Goal: Information Seeking & Learning: Learn about a topic

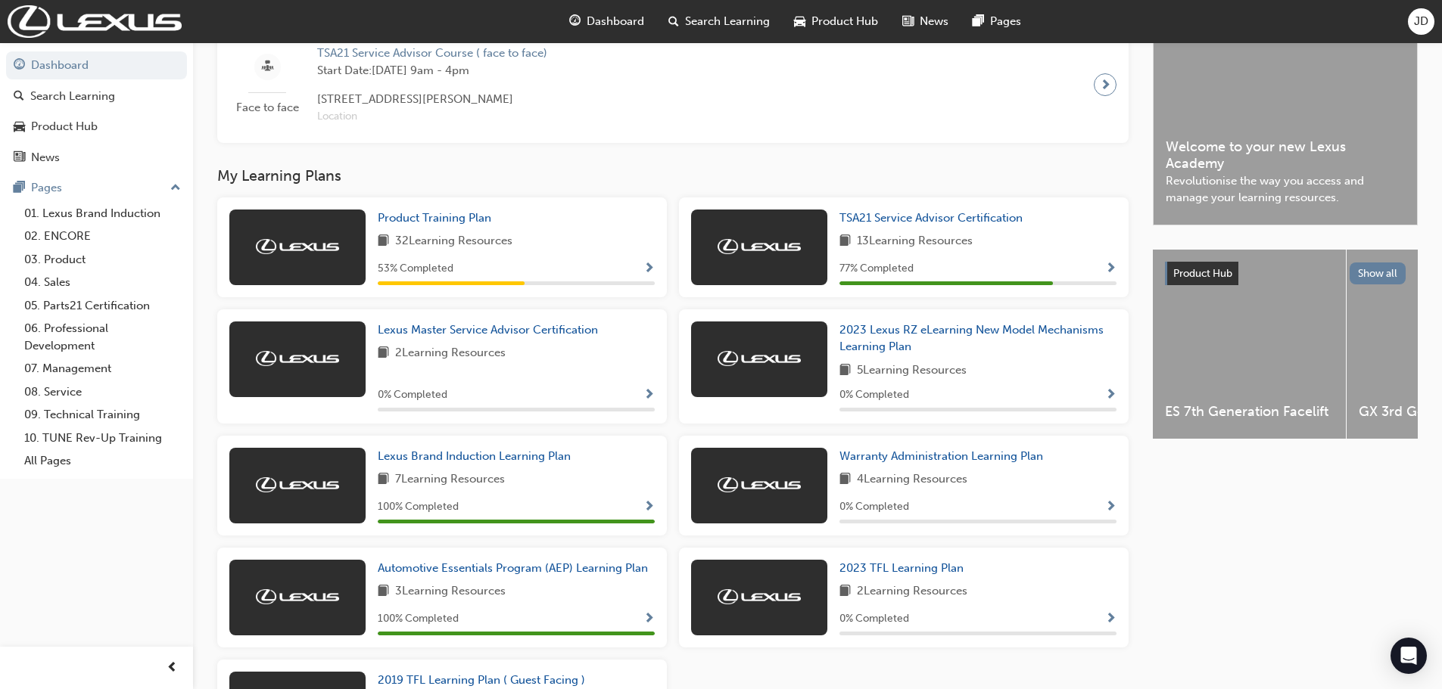
scroll to position [371, 0]
click at [443, 226] on span "Product Training Plan" at bounding box center [435, 219] width 114 height 14
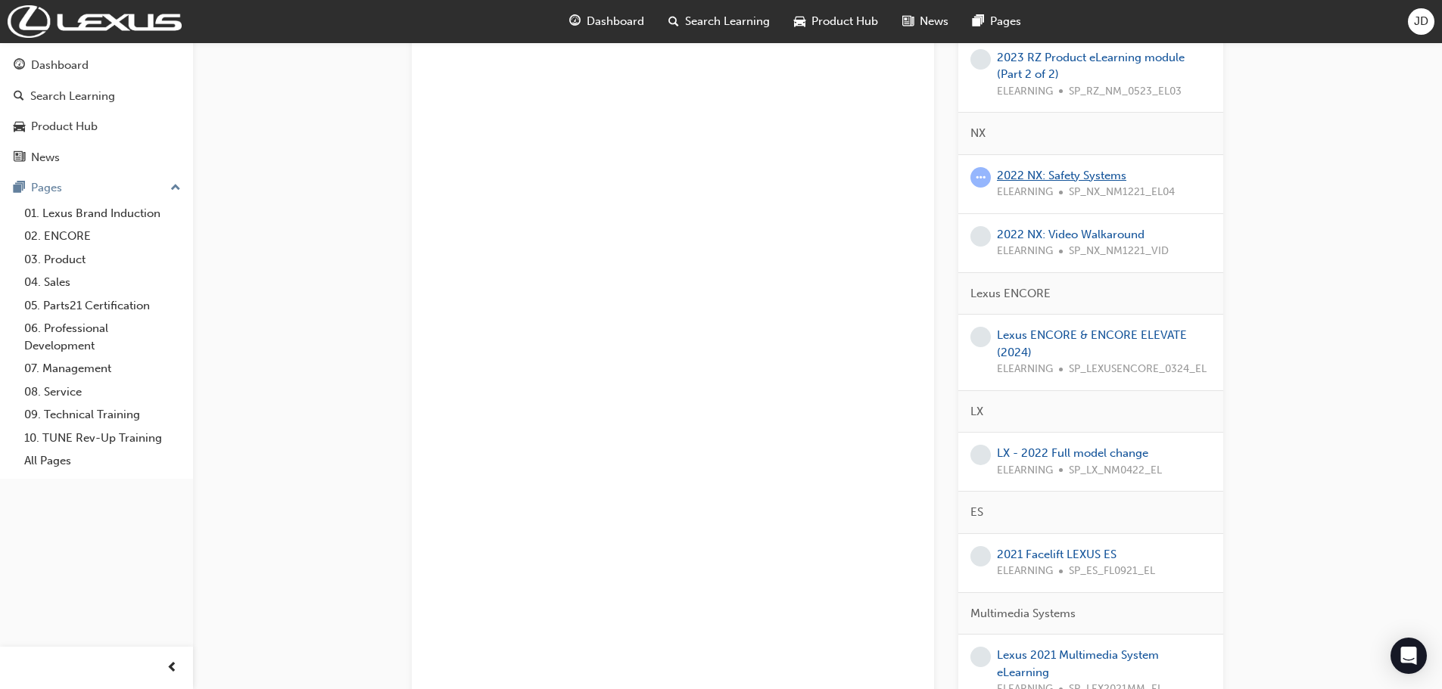
scroll to position [605, 0]
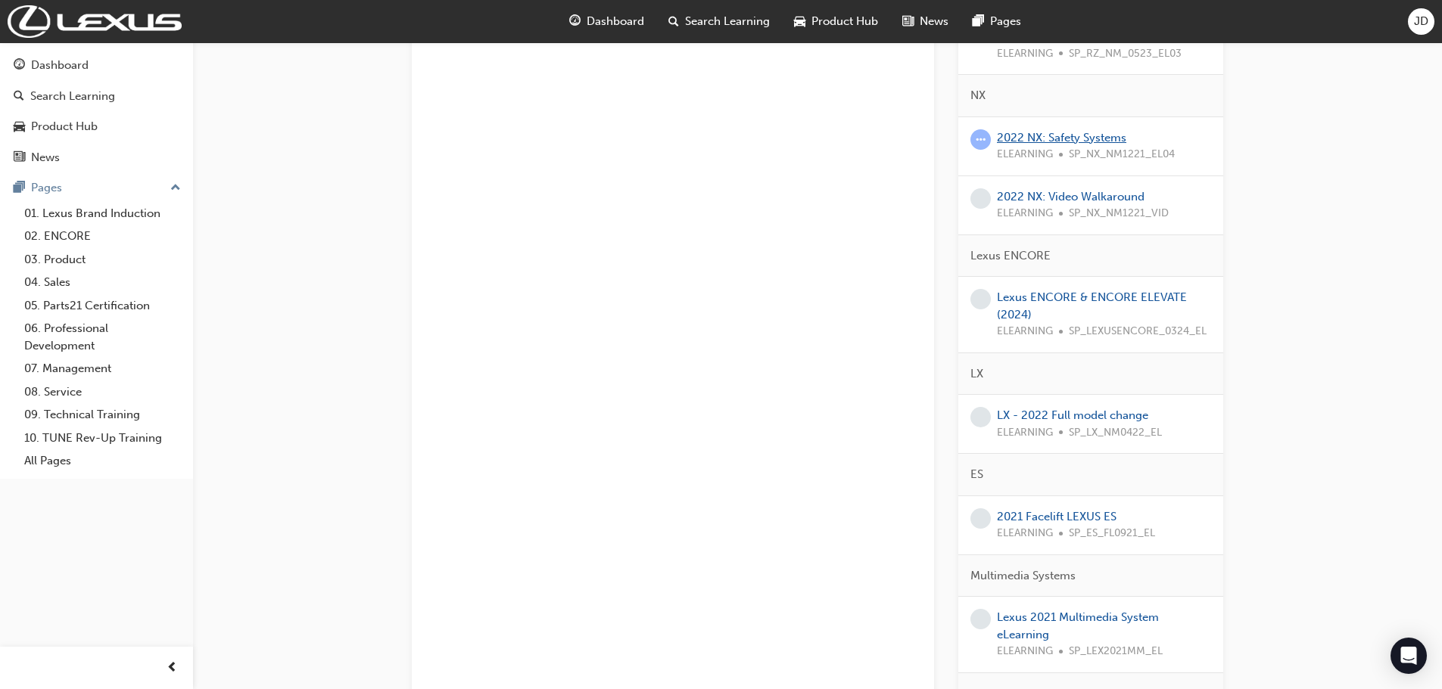
click at [1074, 142] on link "2022 NX: Safety Systems" at bounding box center [1061, 138] width 129 height 14
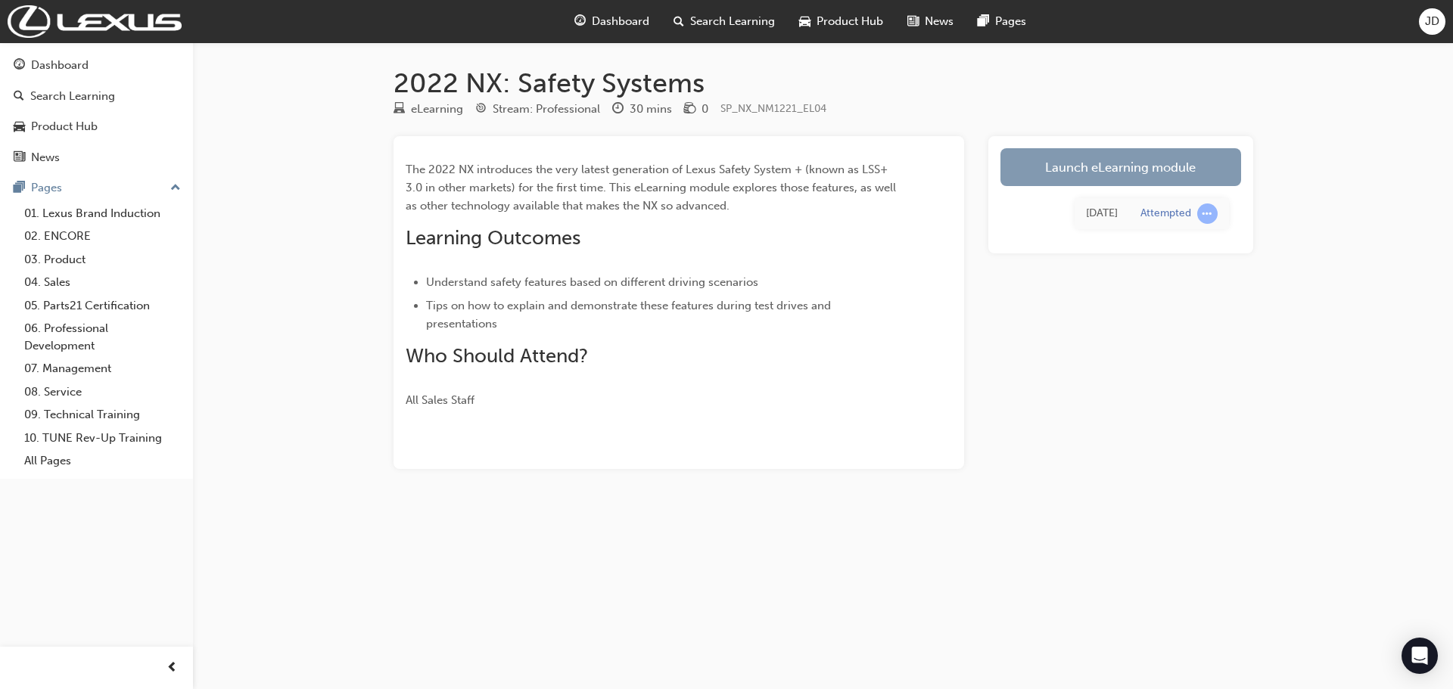
click at [1056, 160] on link "Launch eLearning module" at bounding box center [1120, 167] width 241 height 38
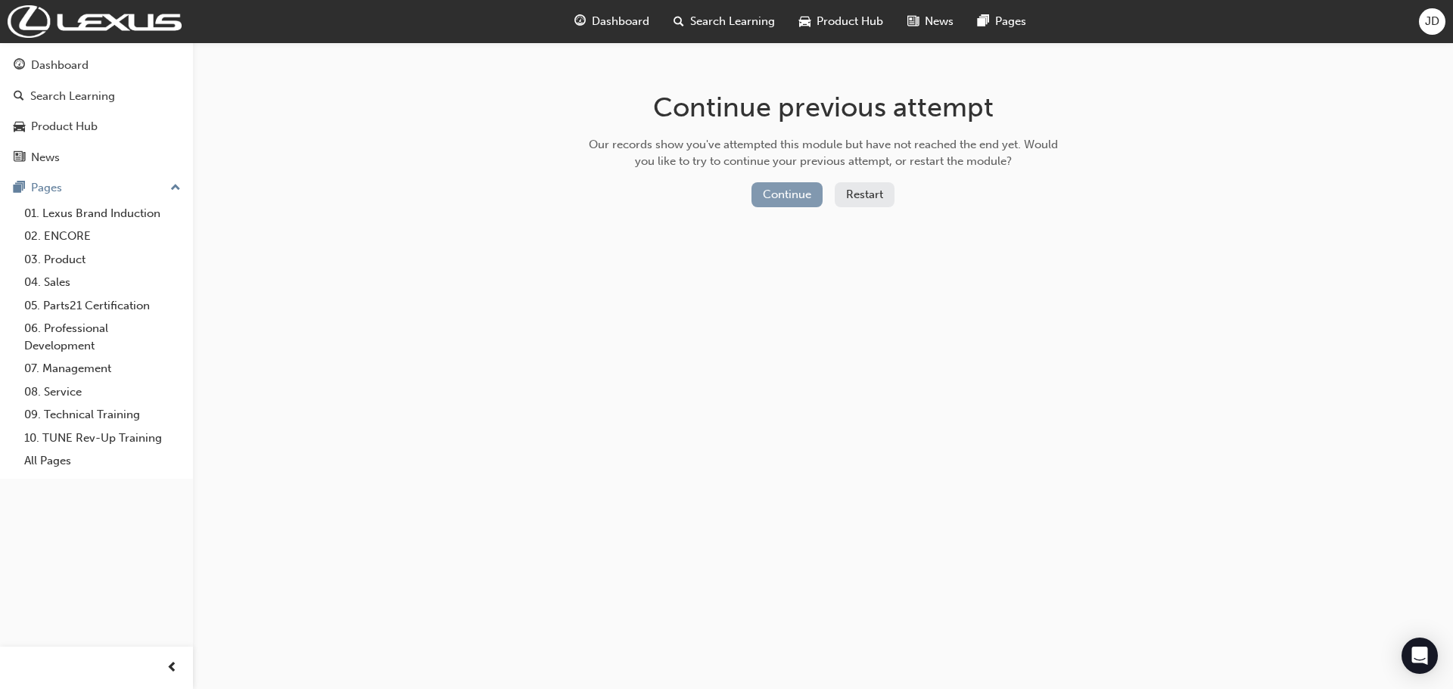
click at [799, 202] on button "Continue" at bounding box center [787, 194] width 71 height 25
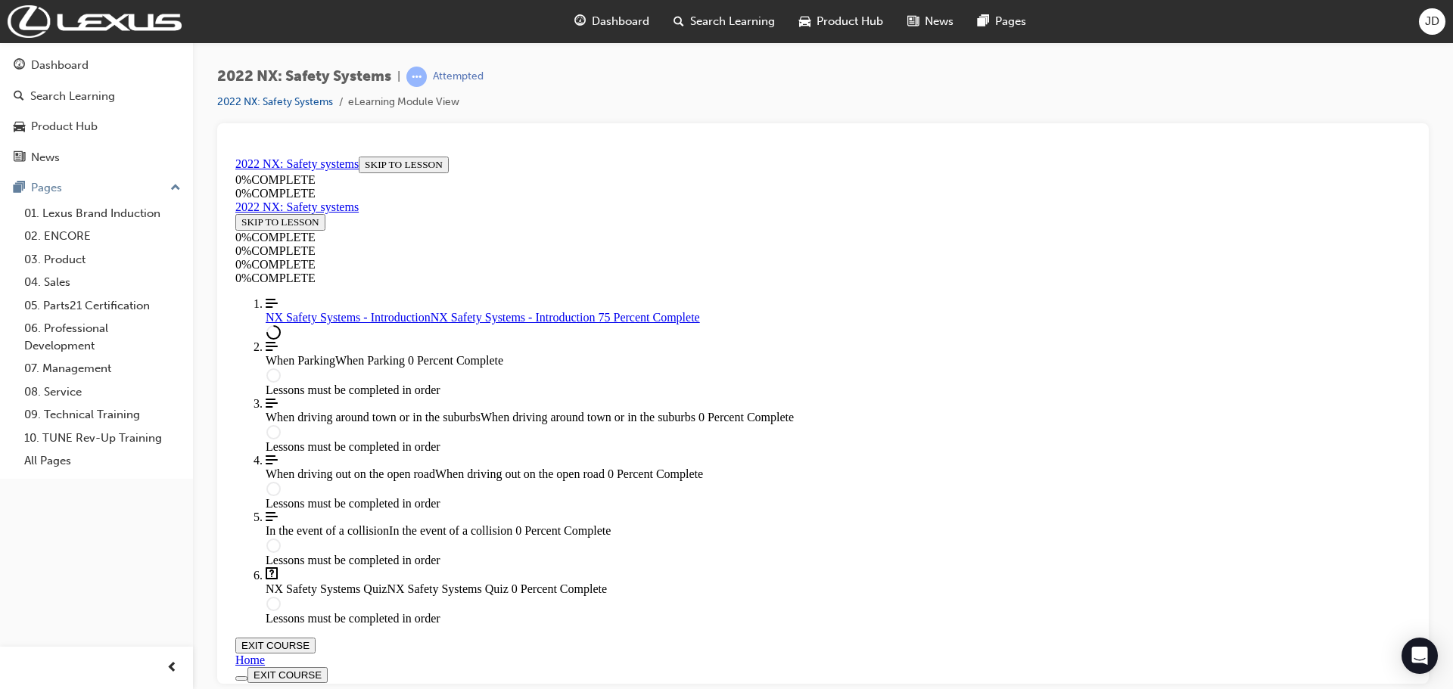
scroll to position [1088, 0]
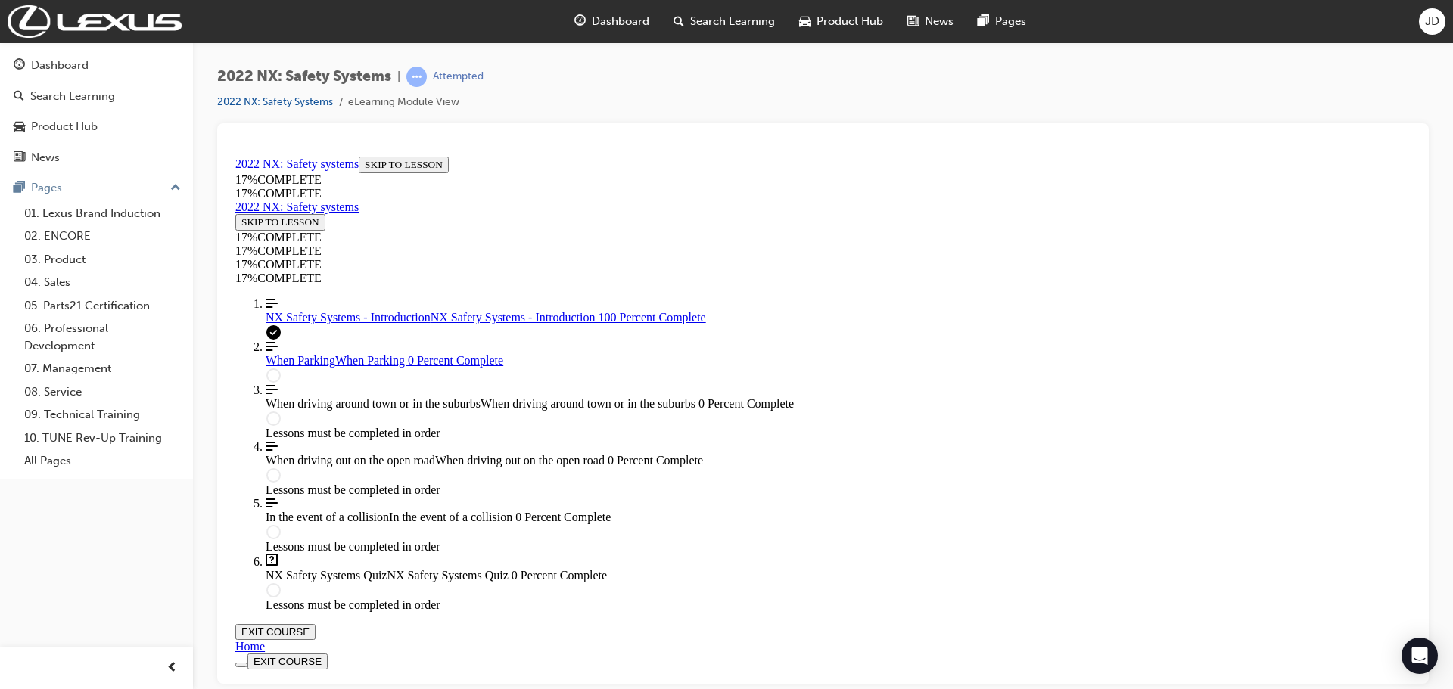
scroll to position [2832, 0]
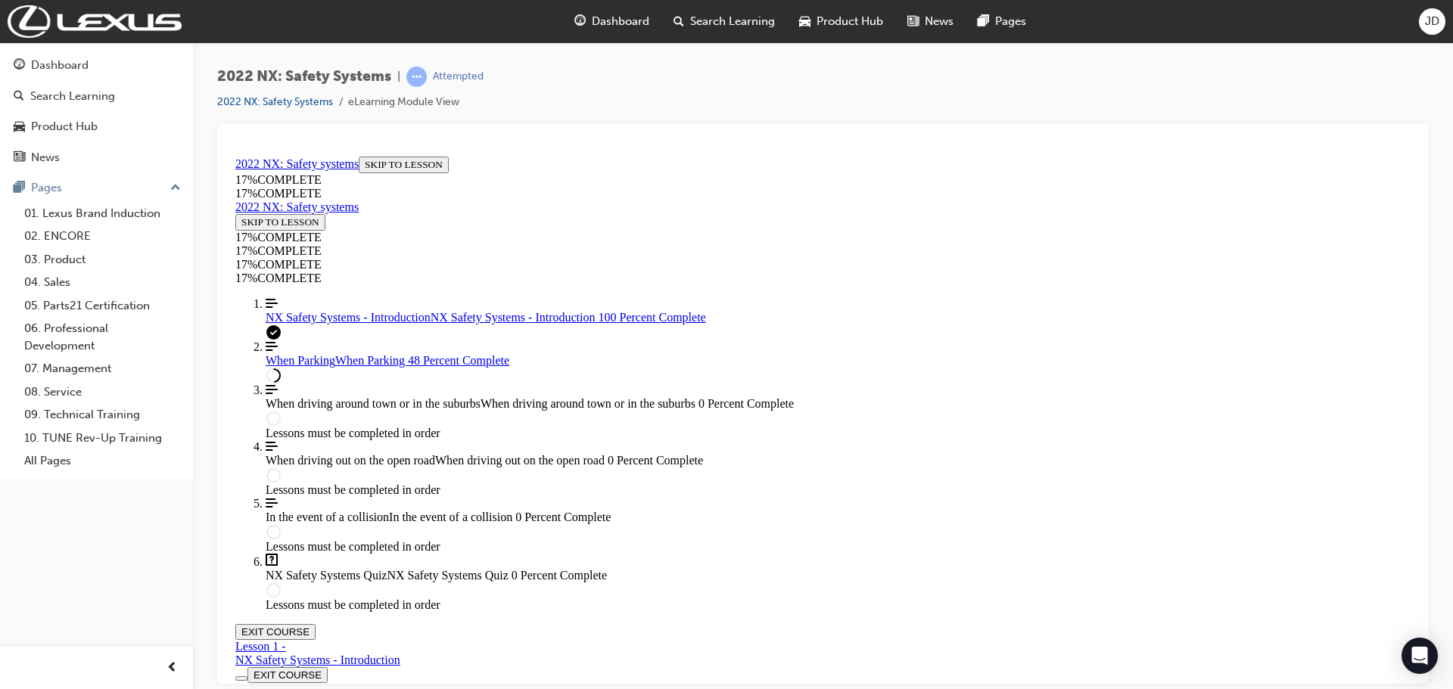
scroll to position [4366, 0]
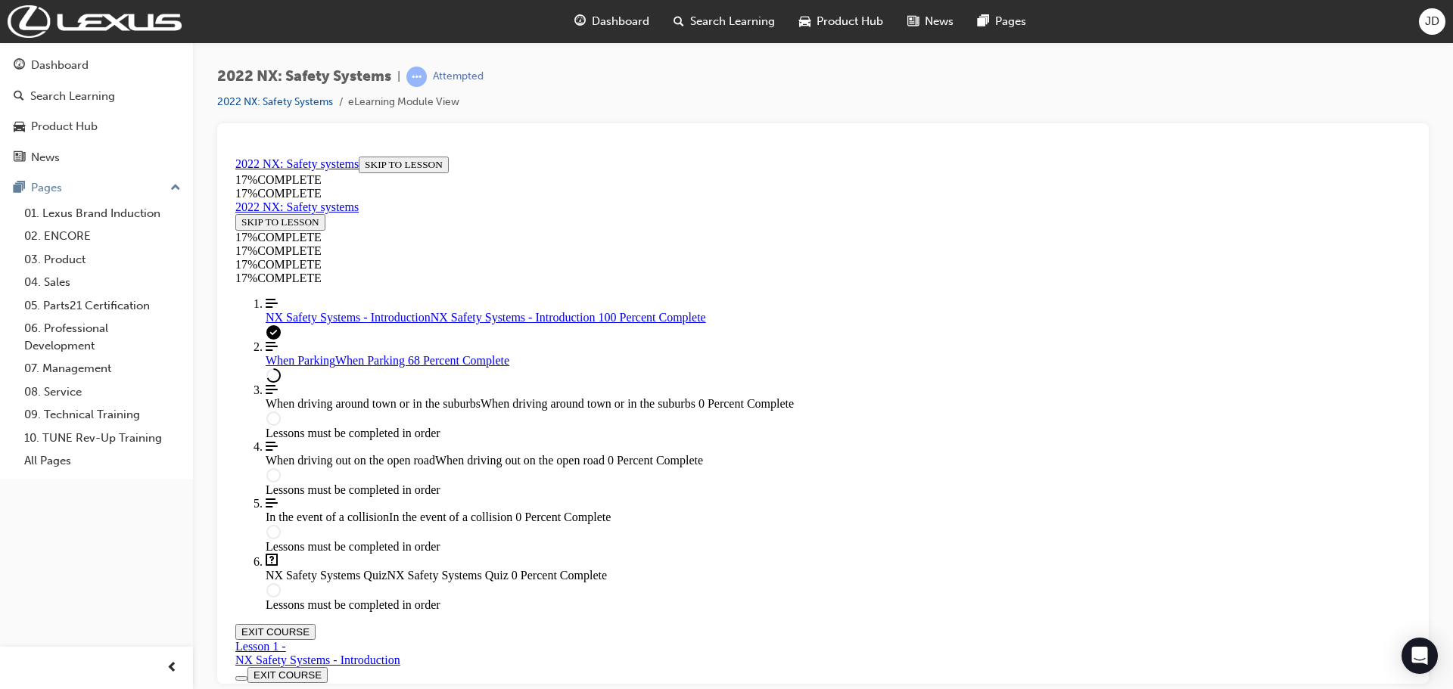
drag, startPoint x: 571, startPoint y: 602, endPoint x: 574, endPoint y: 620, distance: 18.6
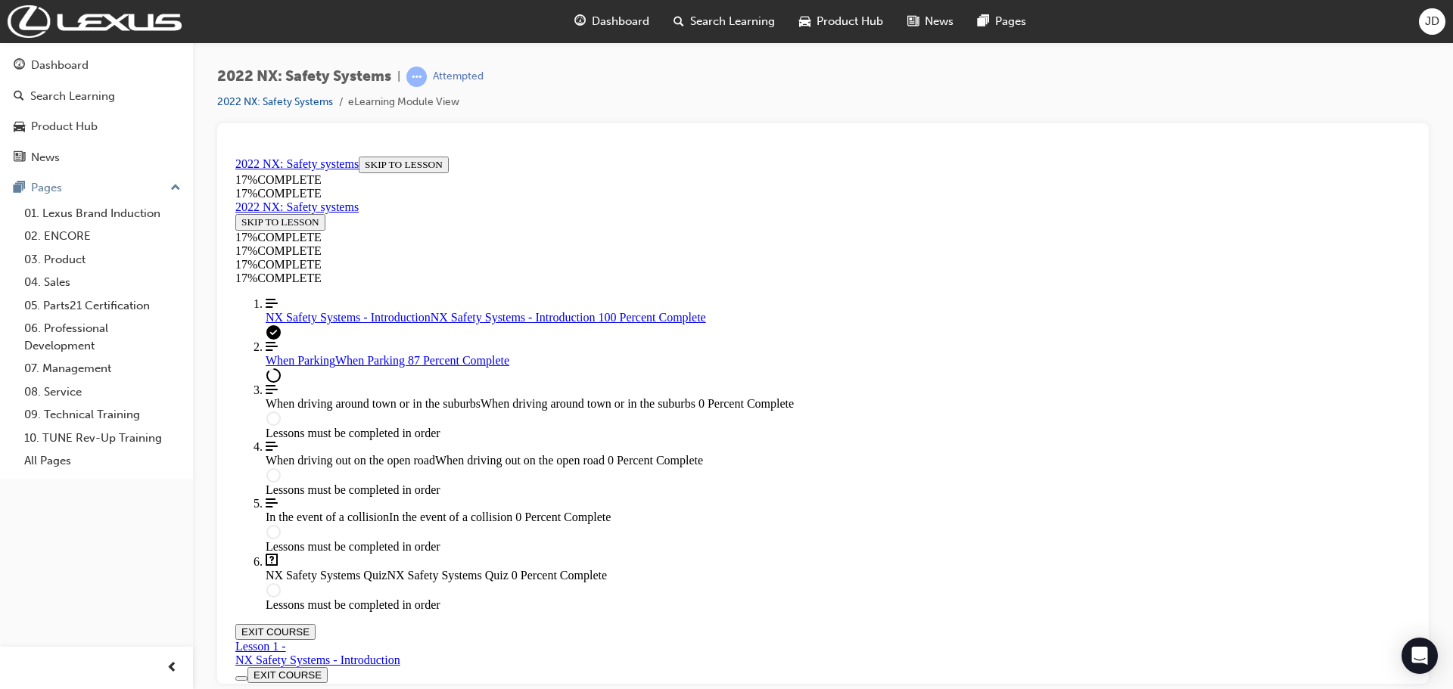
scroll to position [7672, 0]
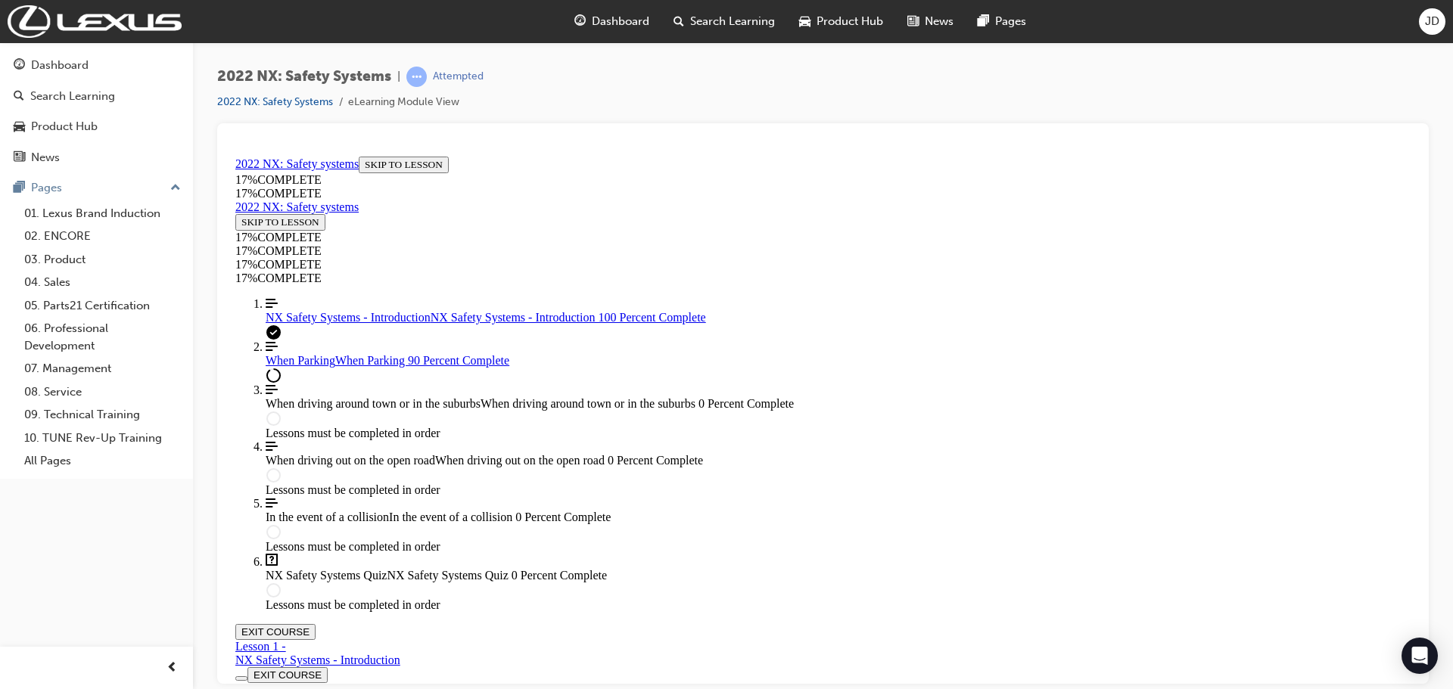
drag, startPoint x: 562, startPoint y: 421, endPoint x: 1141, endPoint y: 416, distance: 578.2
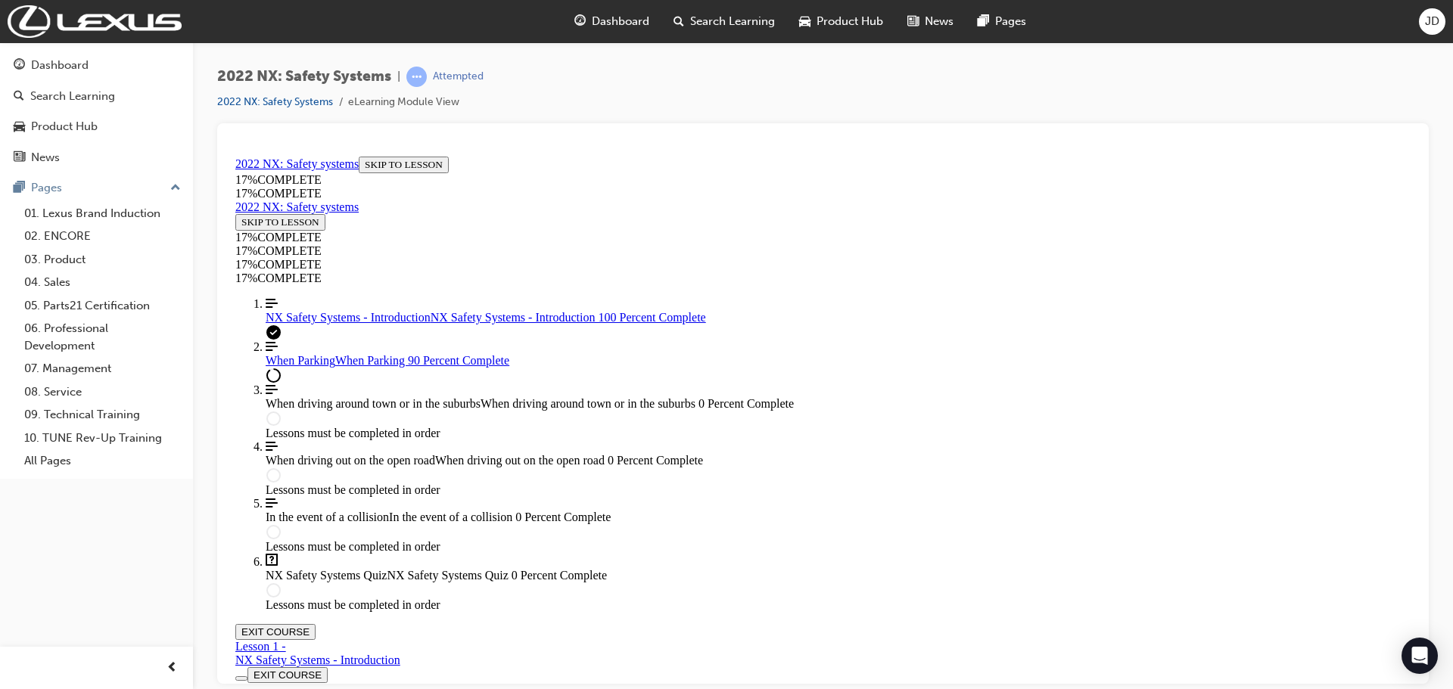
scroll to position [7882, 0]
drag, startPoint x: 857, startPoint y: 585, endPoint x: 865, endPoint y: 582, distance: 8.9
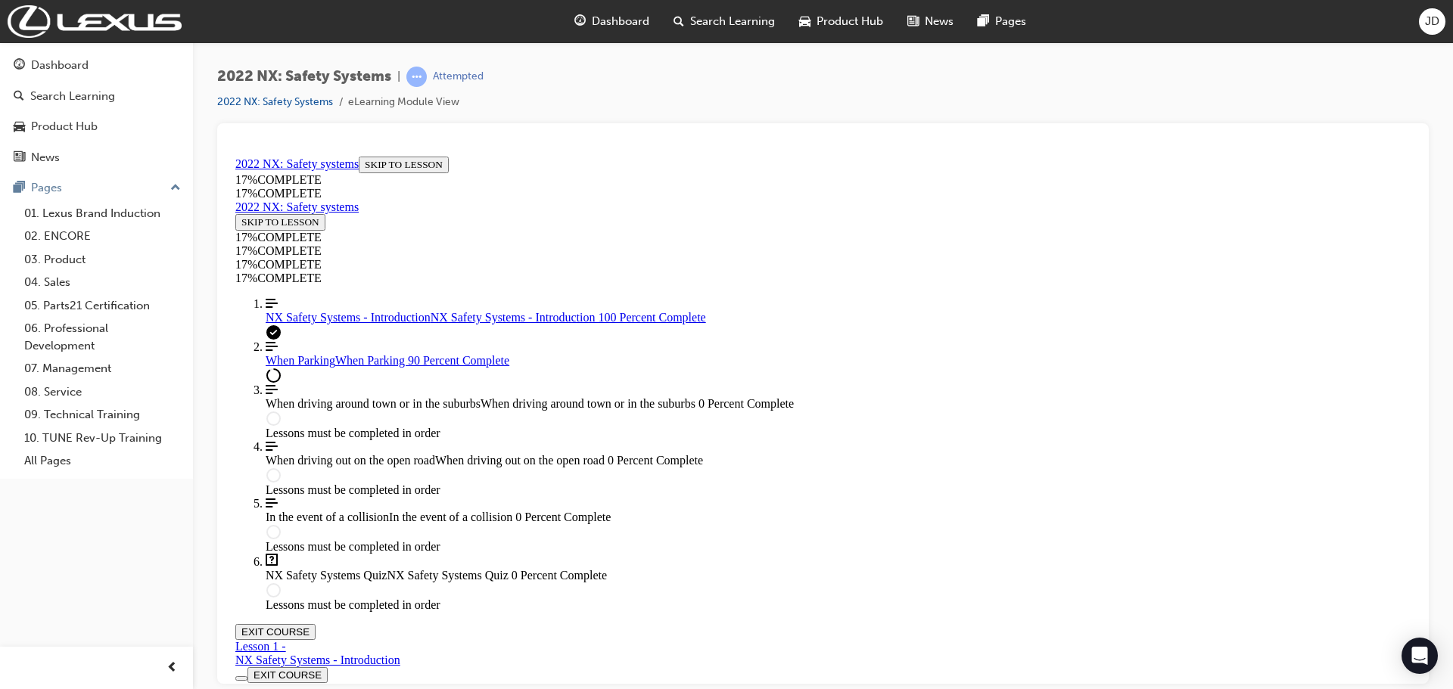
drag, startPoint x: 913, startPoint y: 198, endPoint x: 978, endPoint y: 193, distance: 64.5
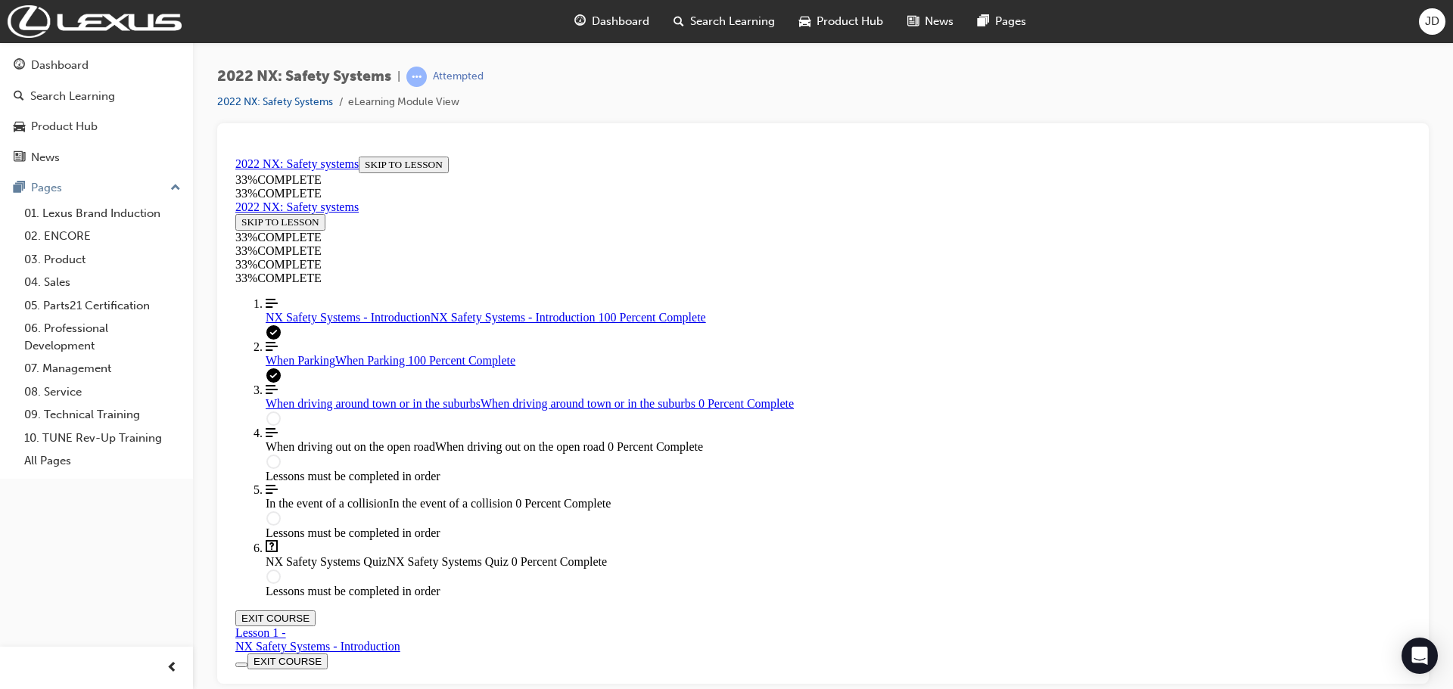
scroll to position [8435, 0]
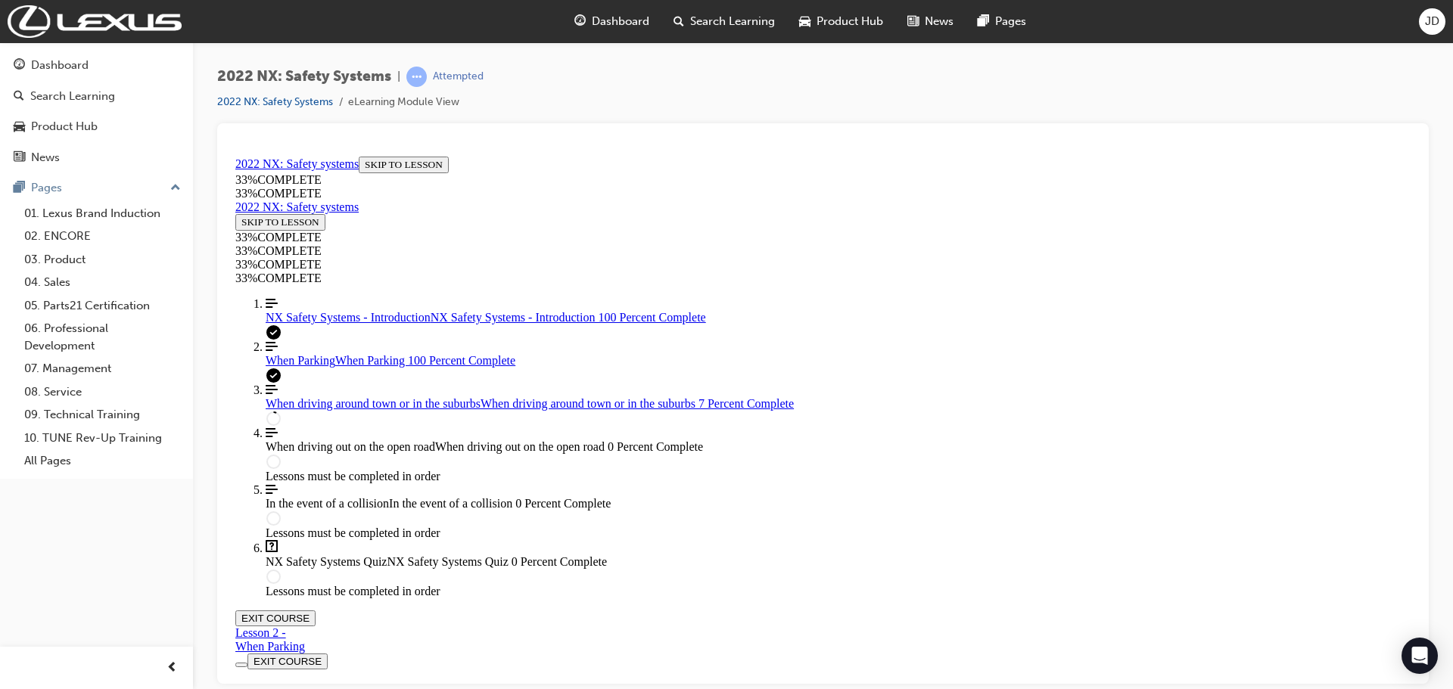
scroll to position [506, 0]
drag, startPoint x: 683, startPoint y: 647, endPoint x: 1150, endPoint y: 646, distance: 467.7
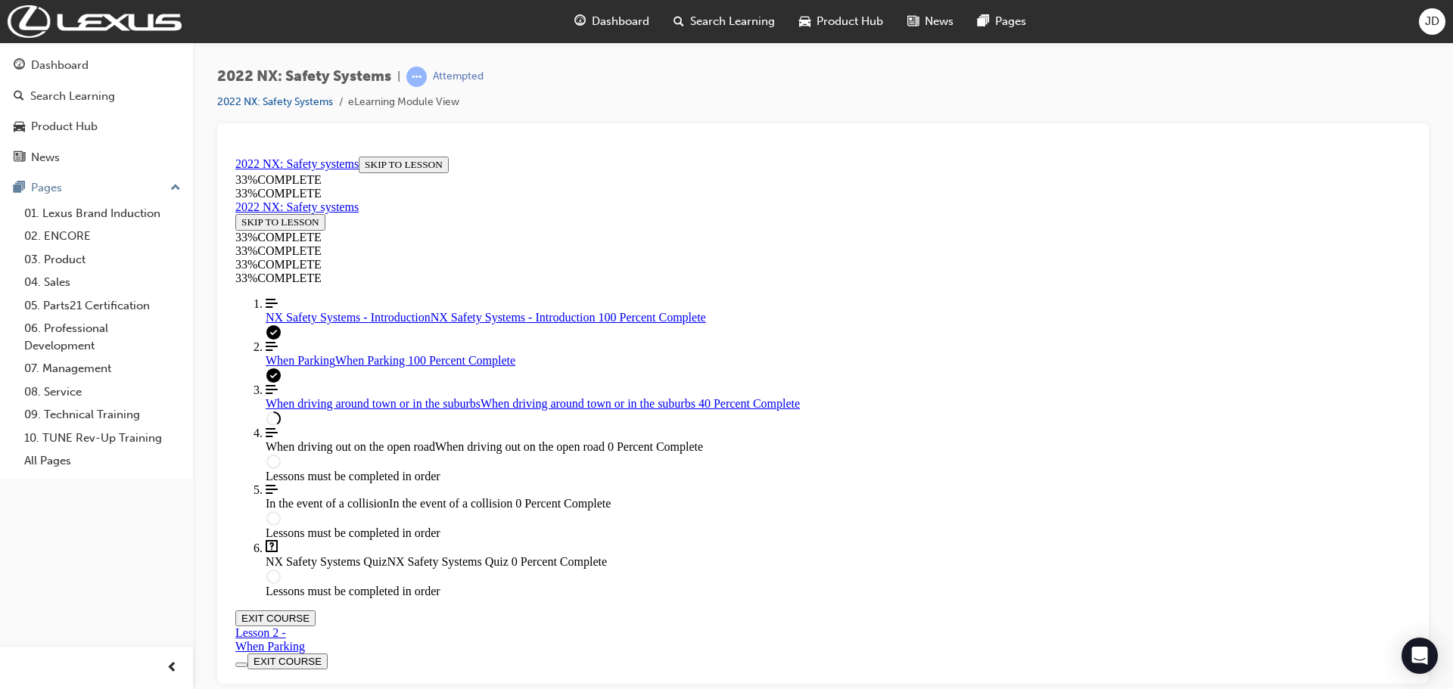
scroll to position [1812, 0]
drag, startPoint x: 590, startPoint y: 587, endPoint x: 1155, endPoint y: 604, distance: 565.6
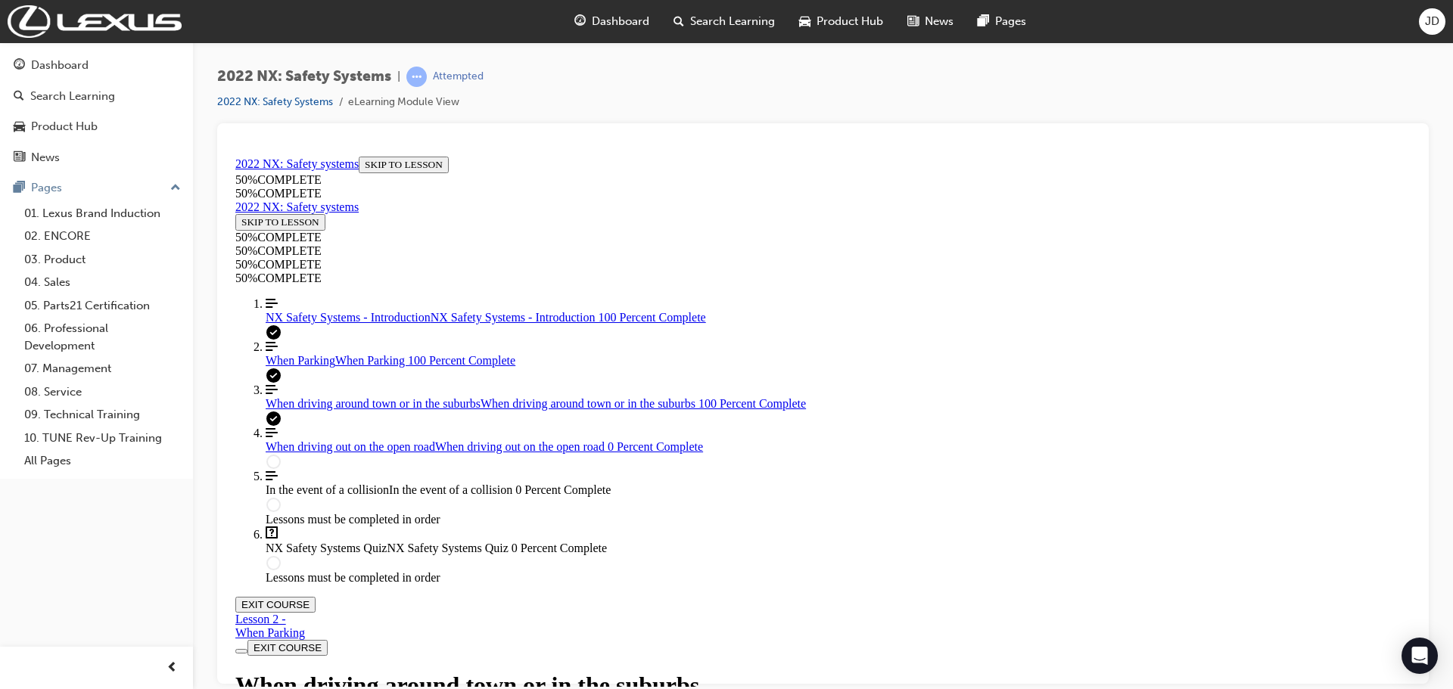
scroll to position [4125, 0]
drag, startPoint x: 781, startPoint y: 504, endPoint x: 780, endPoint y: 512, distance: 7.7
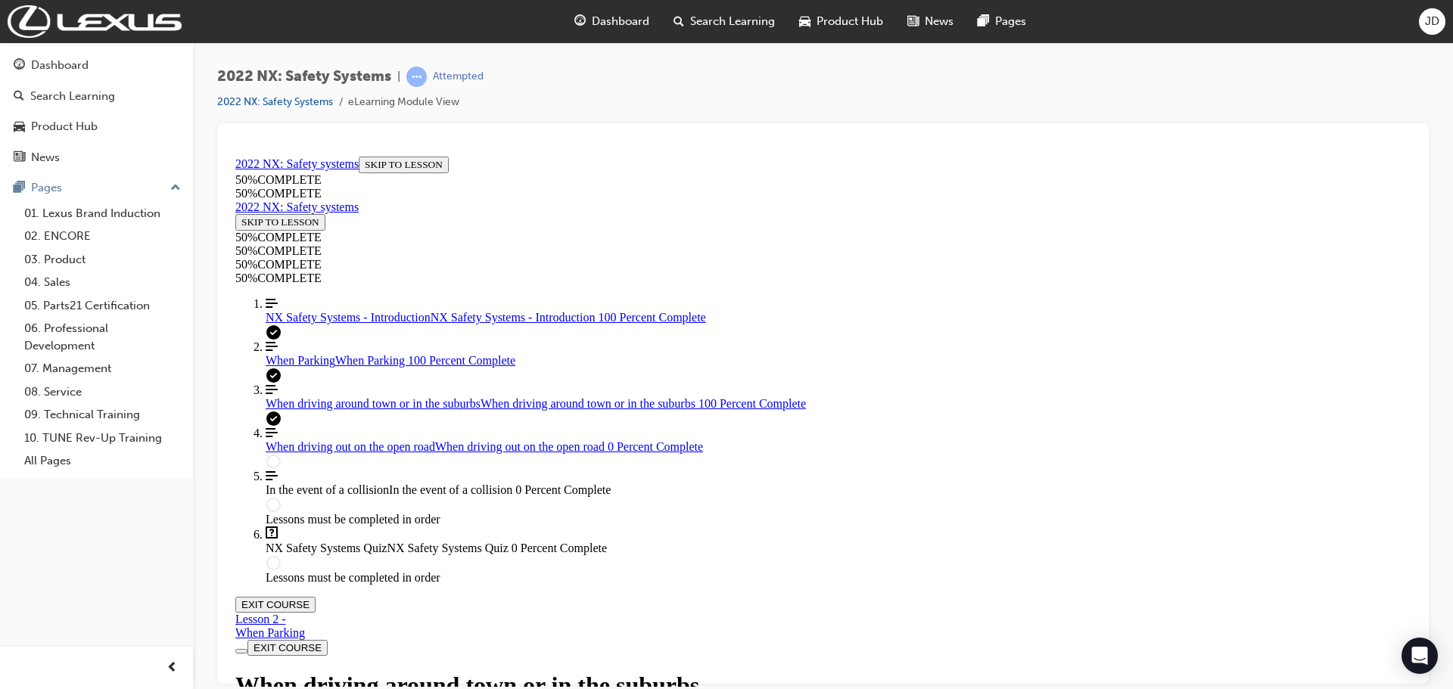
scroll to position [4271, 0]
drag, startPoint x: 764, startPoint y: 249, endPoint x: 764, endPoint y: 225, distance: 24.2
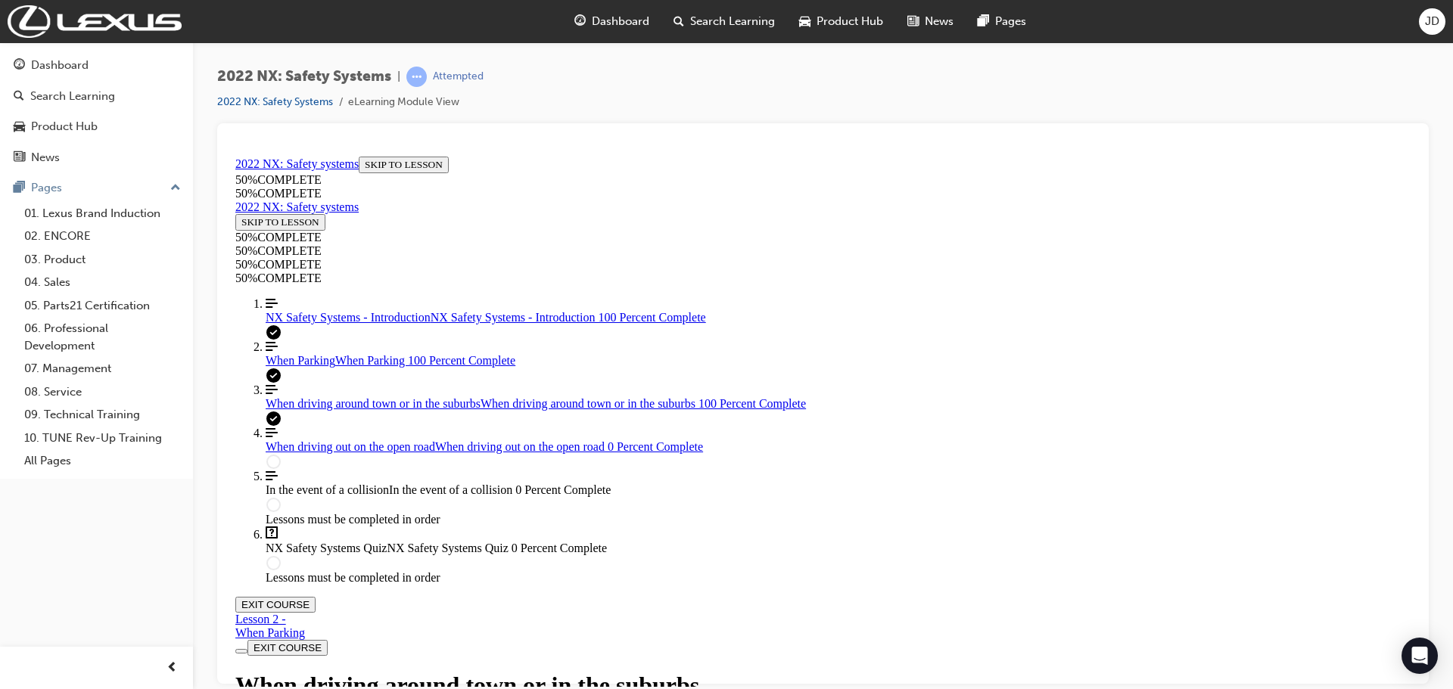
click at [751, 145] on div at bounding box center [822, 142] width 1187 height 15
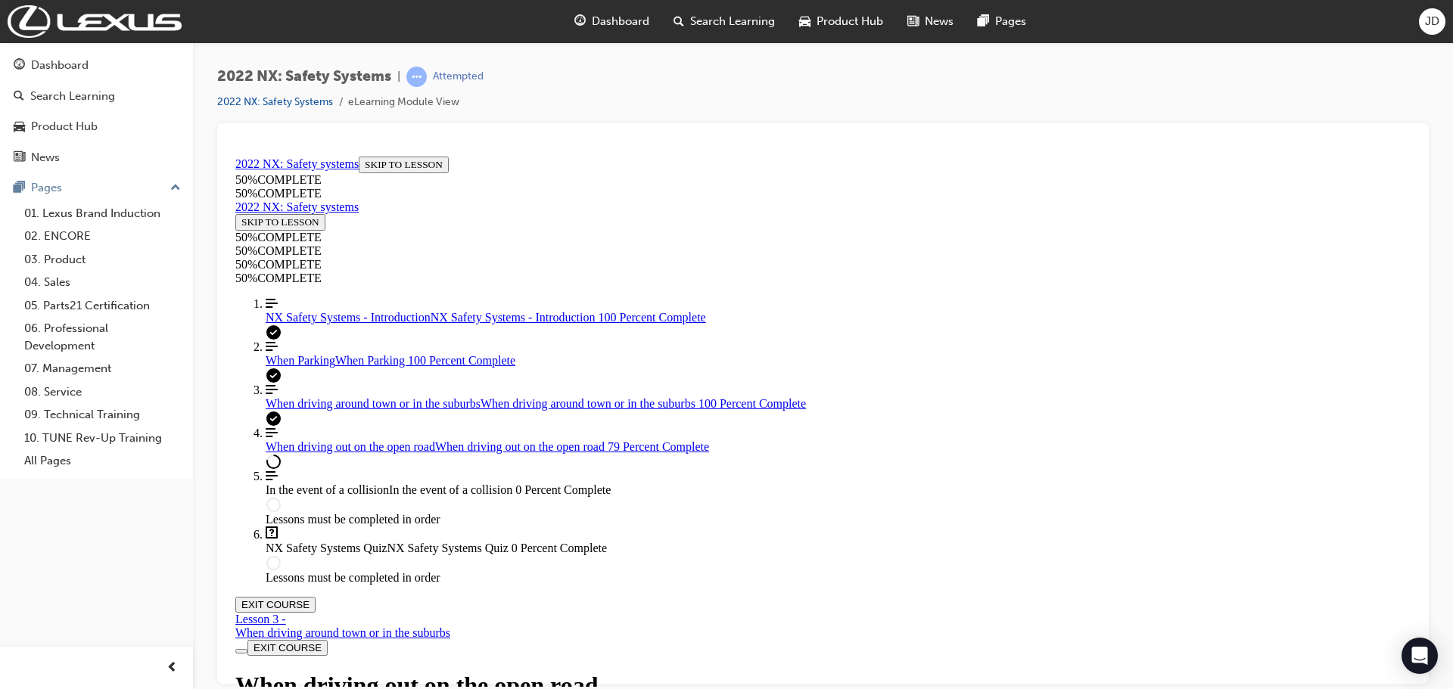
scroll to position [5326, 0]
drag, startPoint x: 826, startPoint y: 499, endPoint x: 829, endPoint y: 512, distance: 14.0
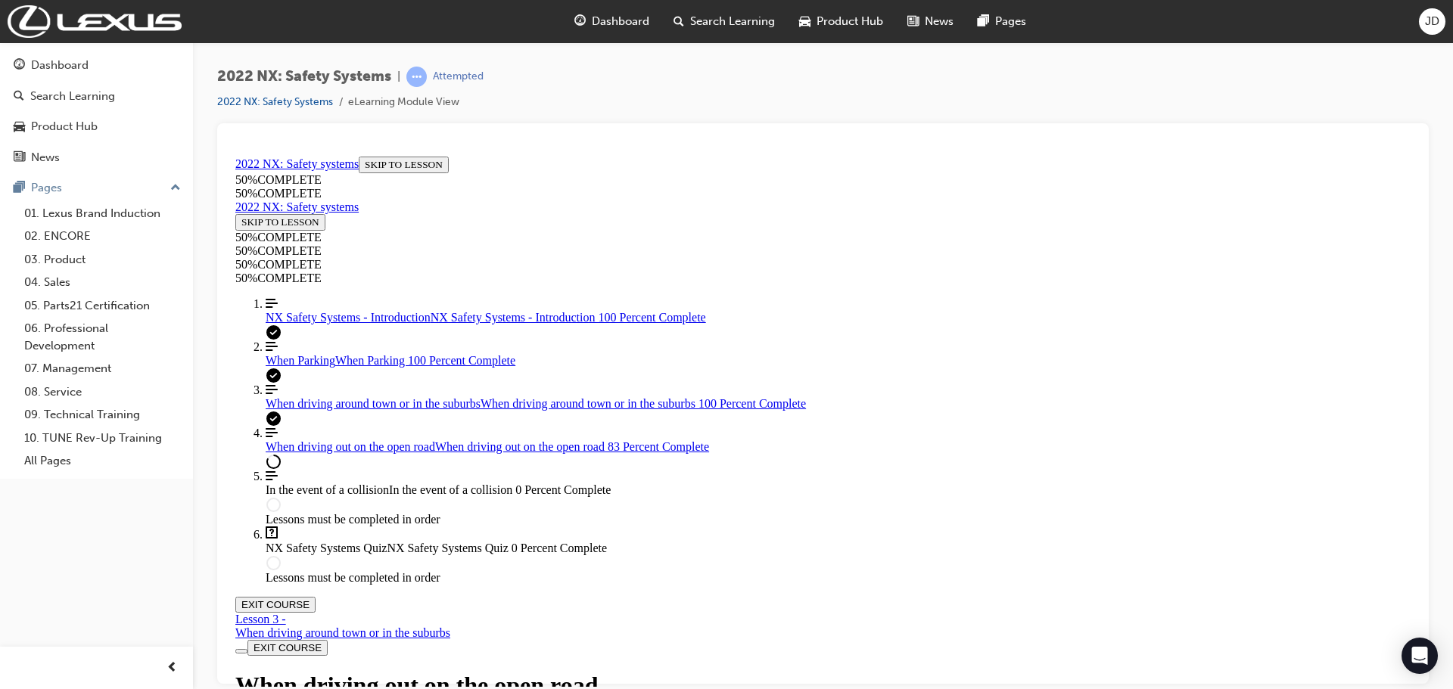
scroll to position [6660, 0]
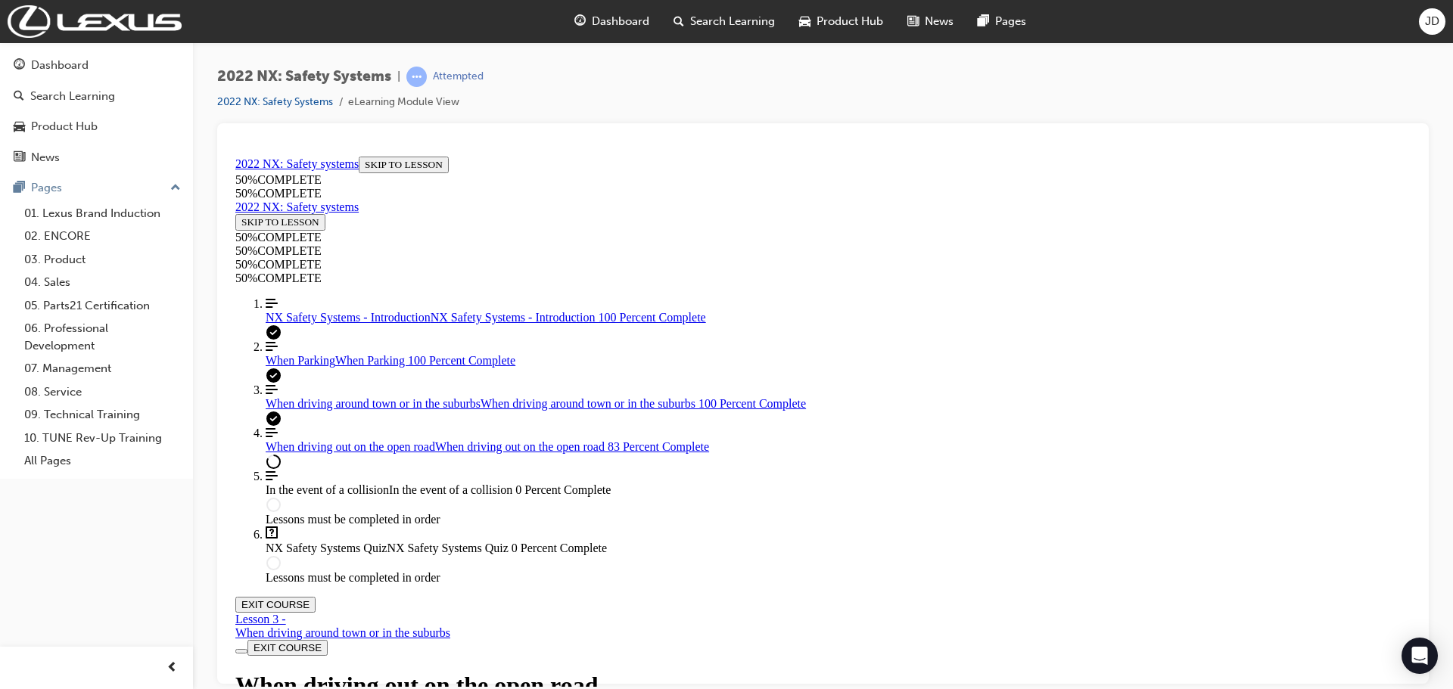
drag, startPoint x: 897, startPoint y: 565, endPoint x: 904, endPoint y: 427, distance: 137.9
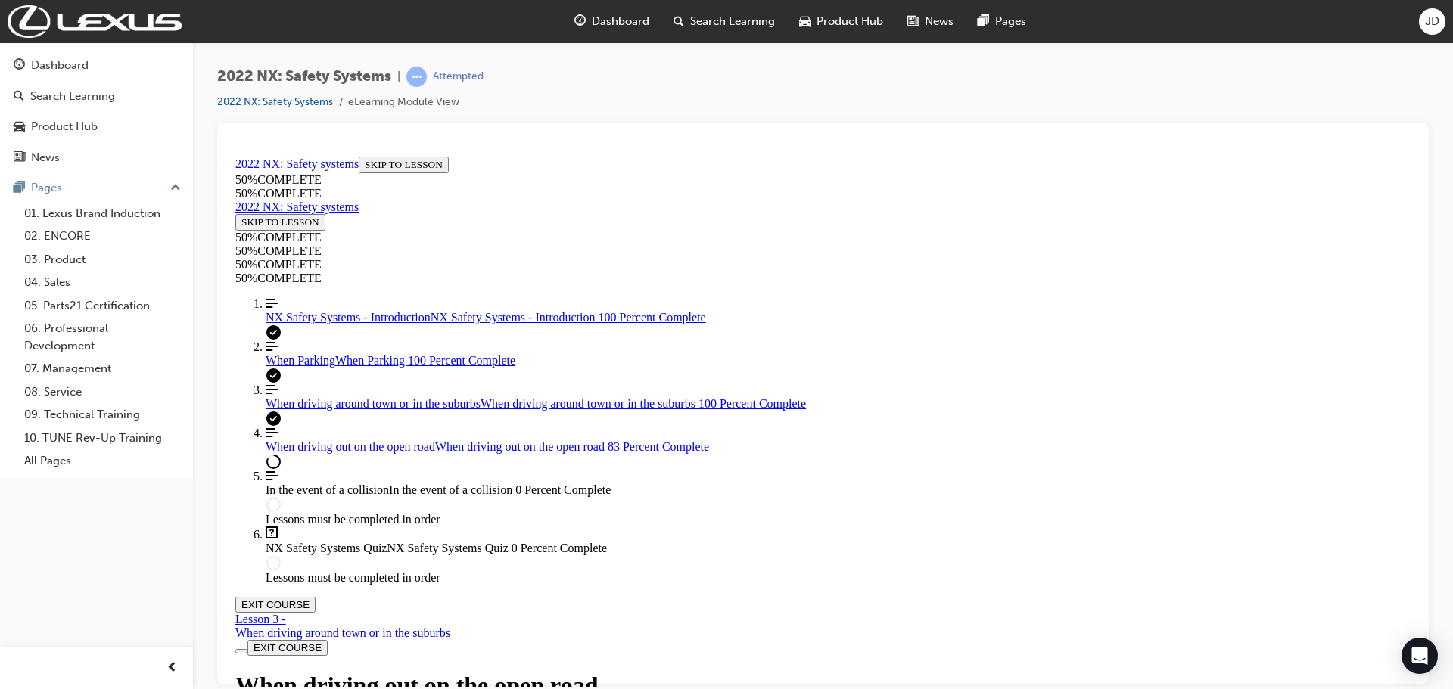
scroll to position [5979, 0]
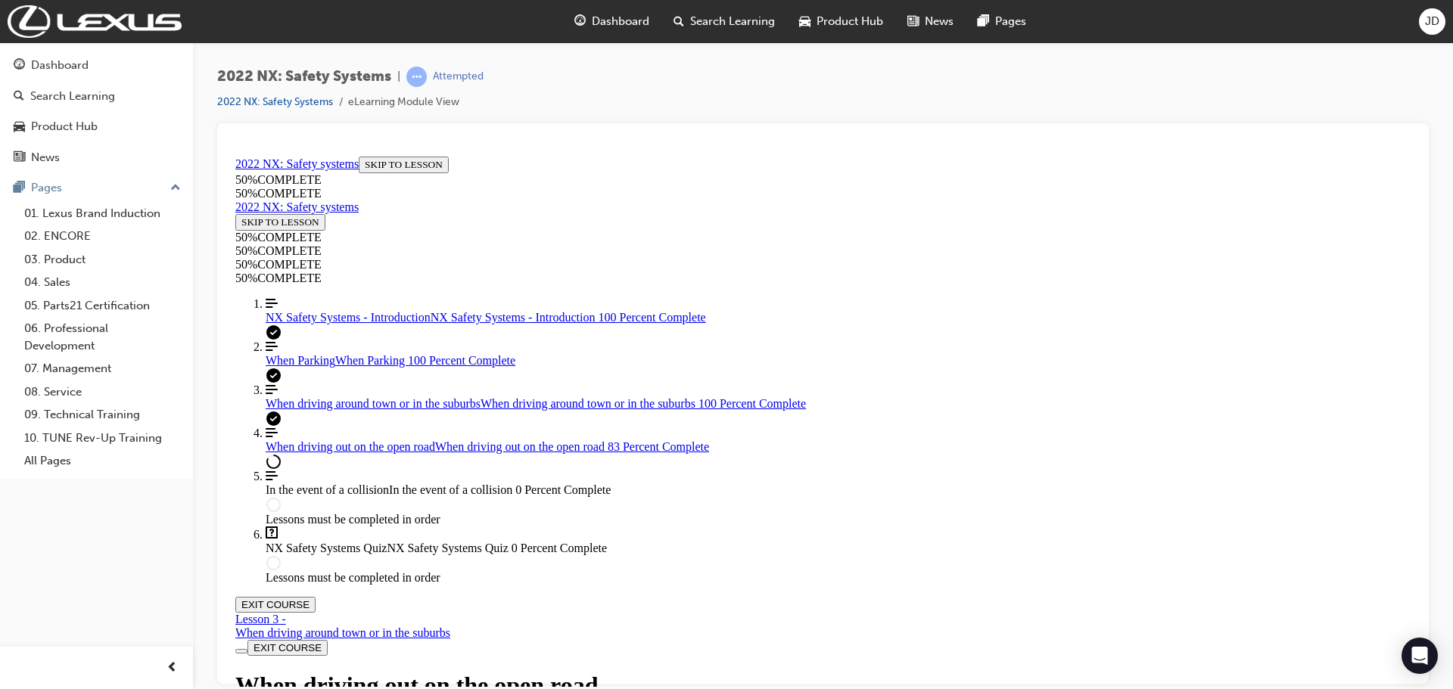
scroll to position [2195, 0]
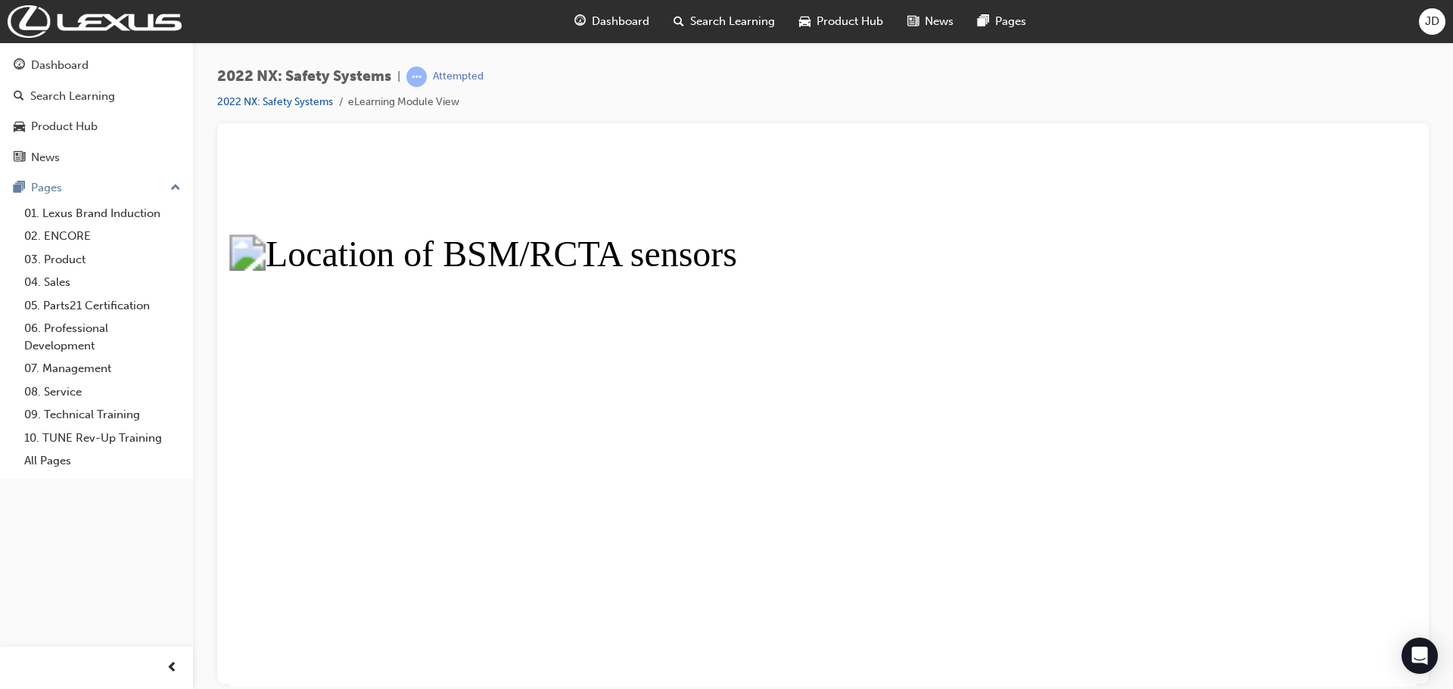
click at [662, 295] on button "Unzoom image" at bounding box center [822, 418] width 1187 height 537
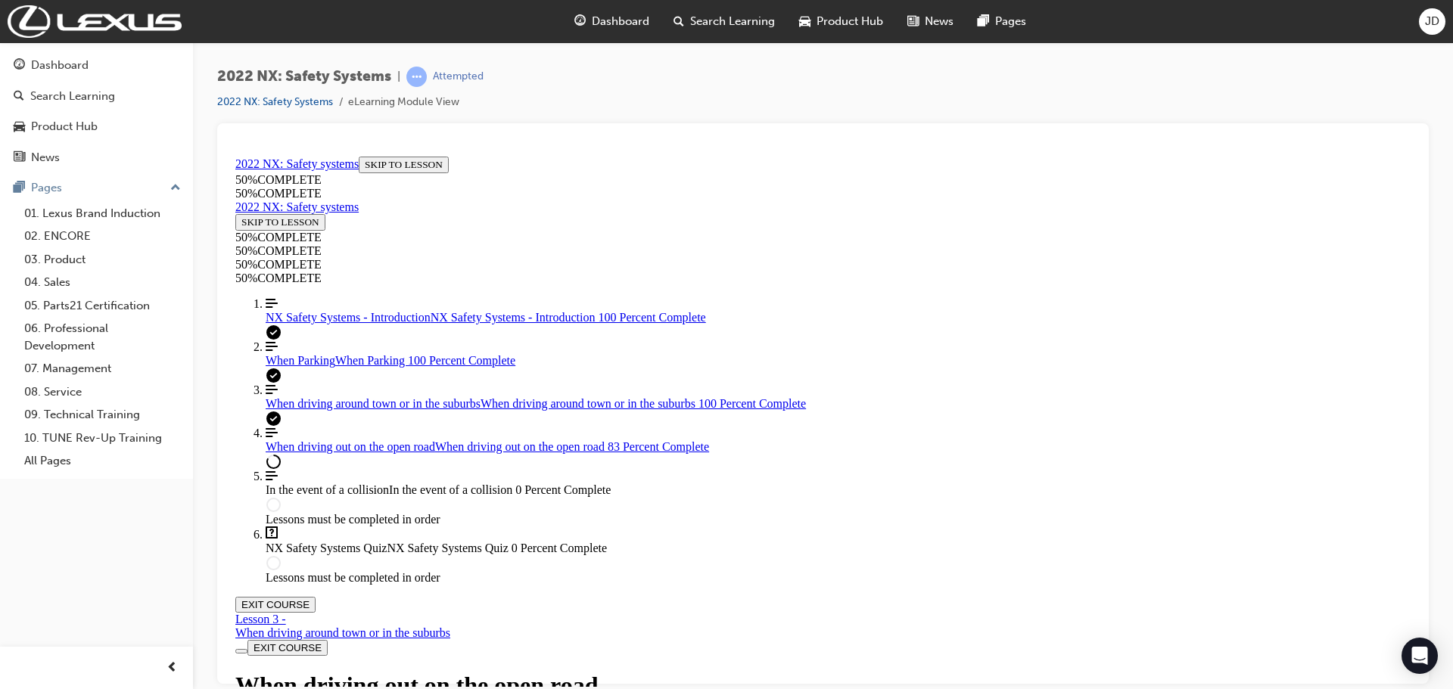
scroll to position [757, 0]
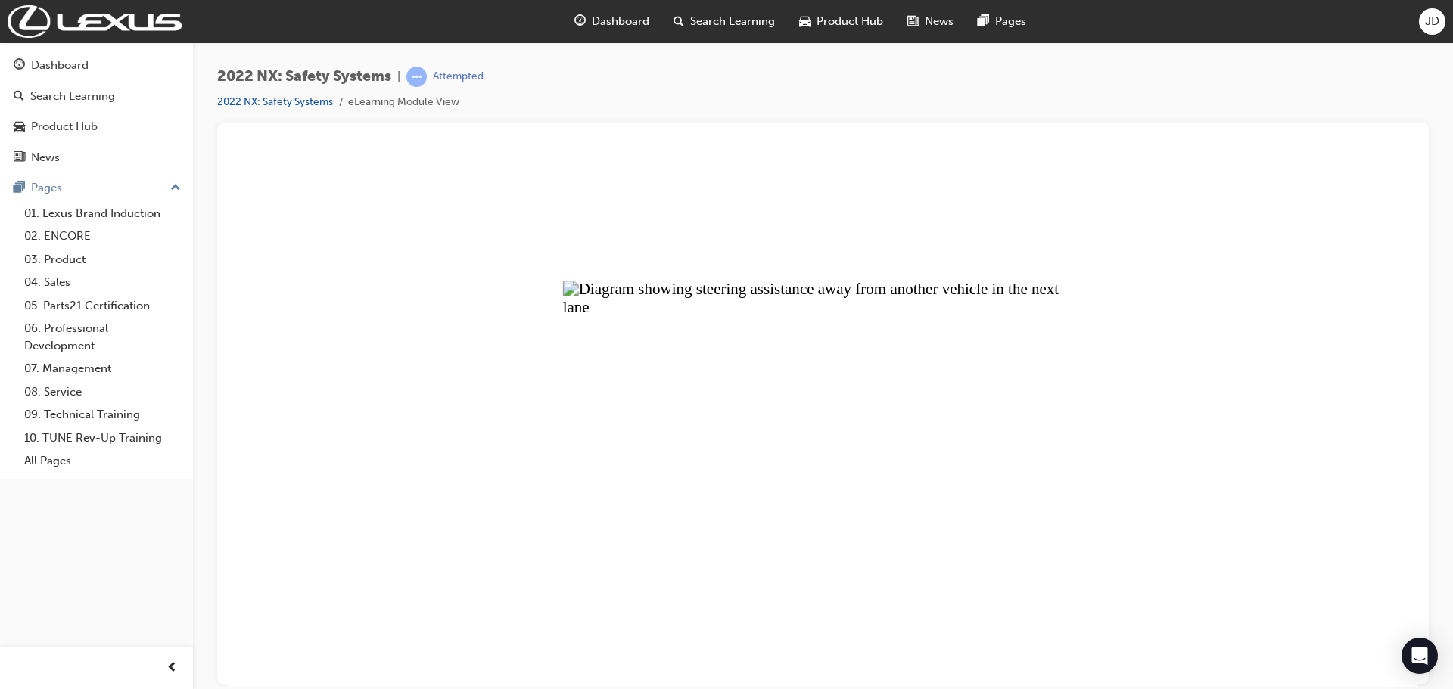
click at [718, 350] on button "Unzoom image" at bounding box center [822, 418] width 1187 height 537
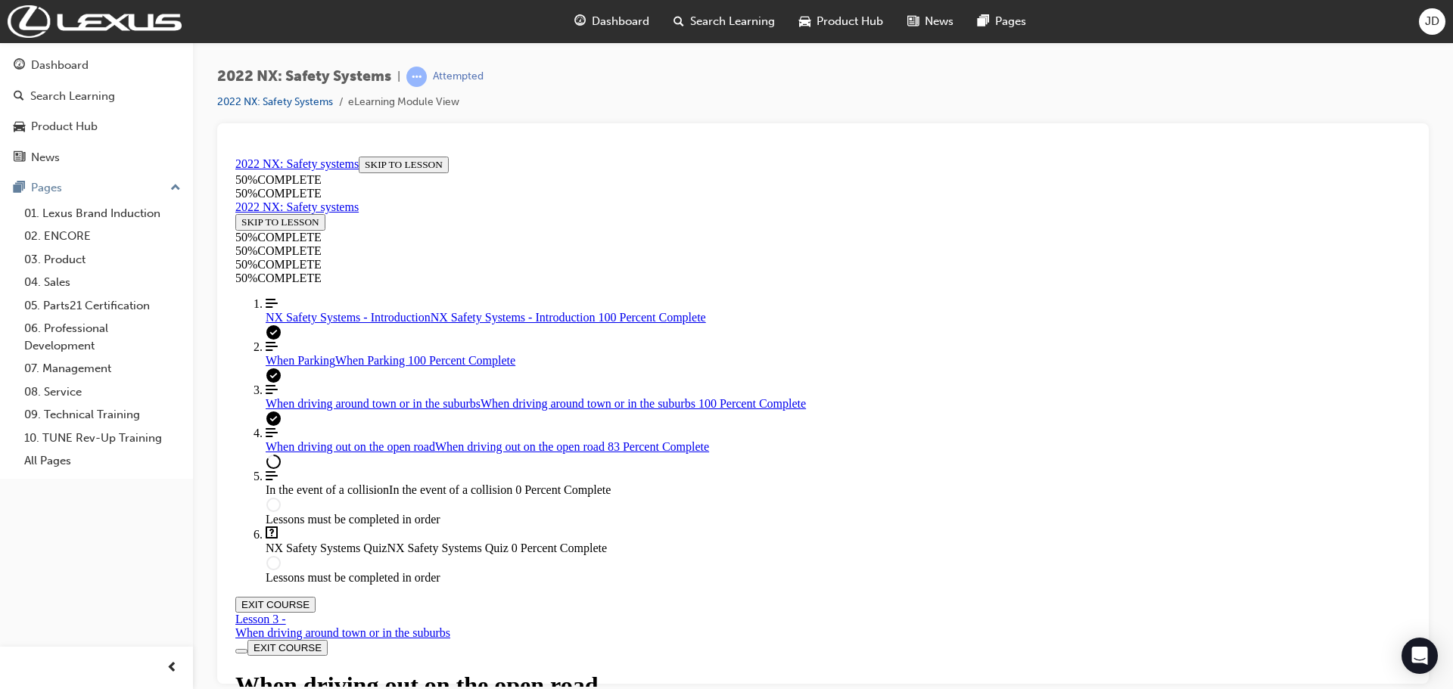
scroll to position [1438, 0]
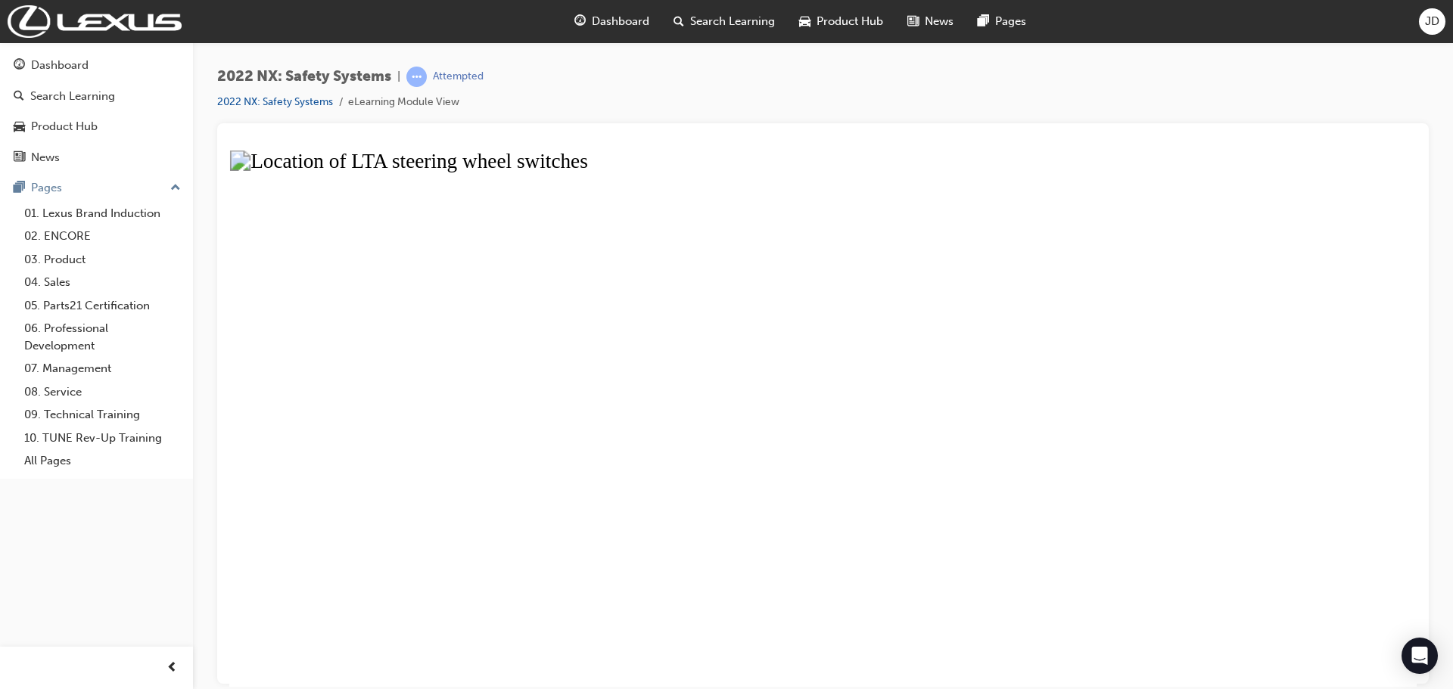
click at [760, 457] on button "Unzoom image" at bounding box center [822, 418] width 1187 height 537
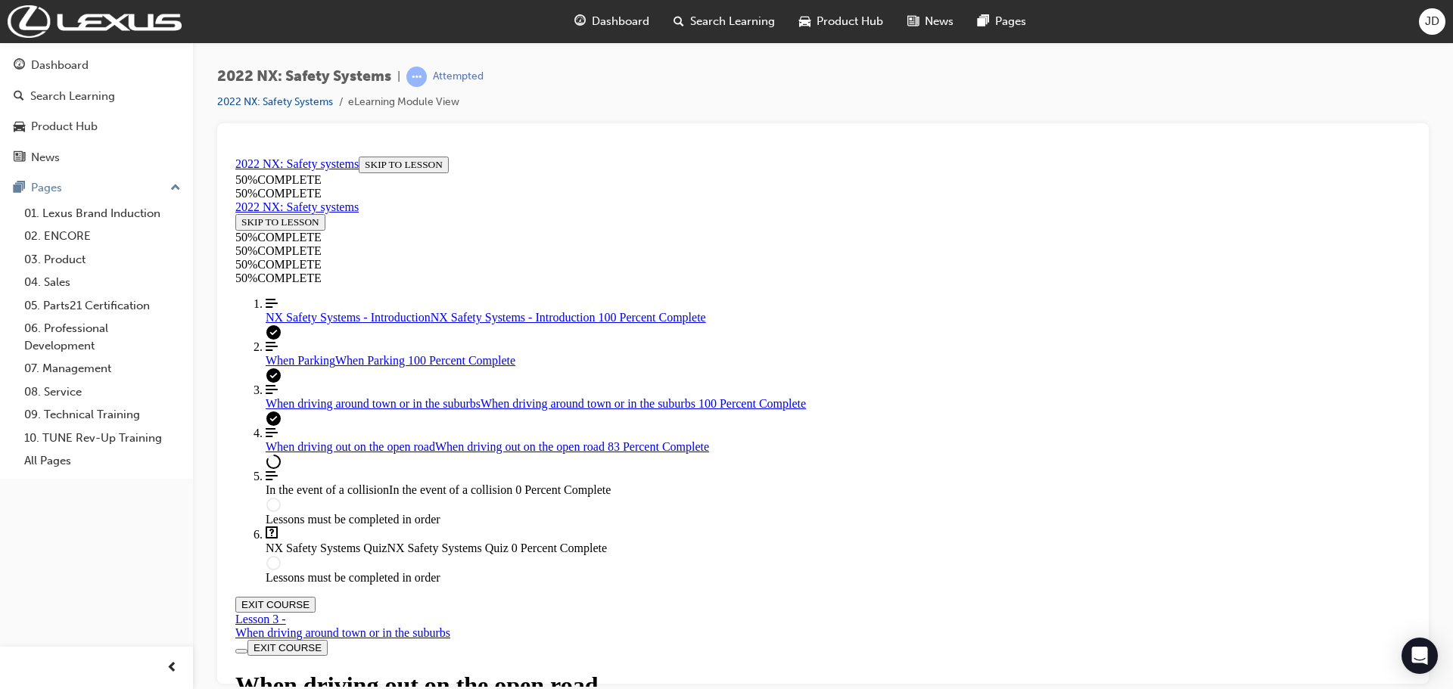
scroll to position [2270, 0]
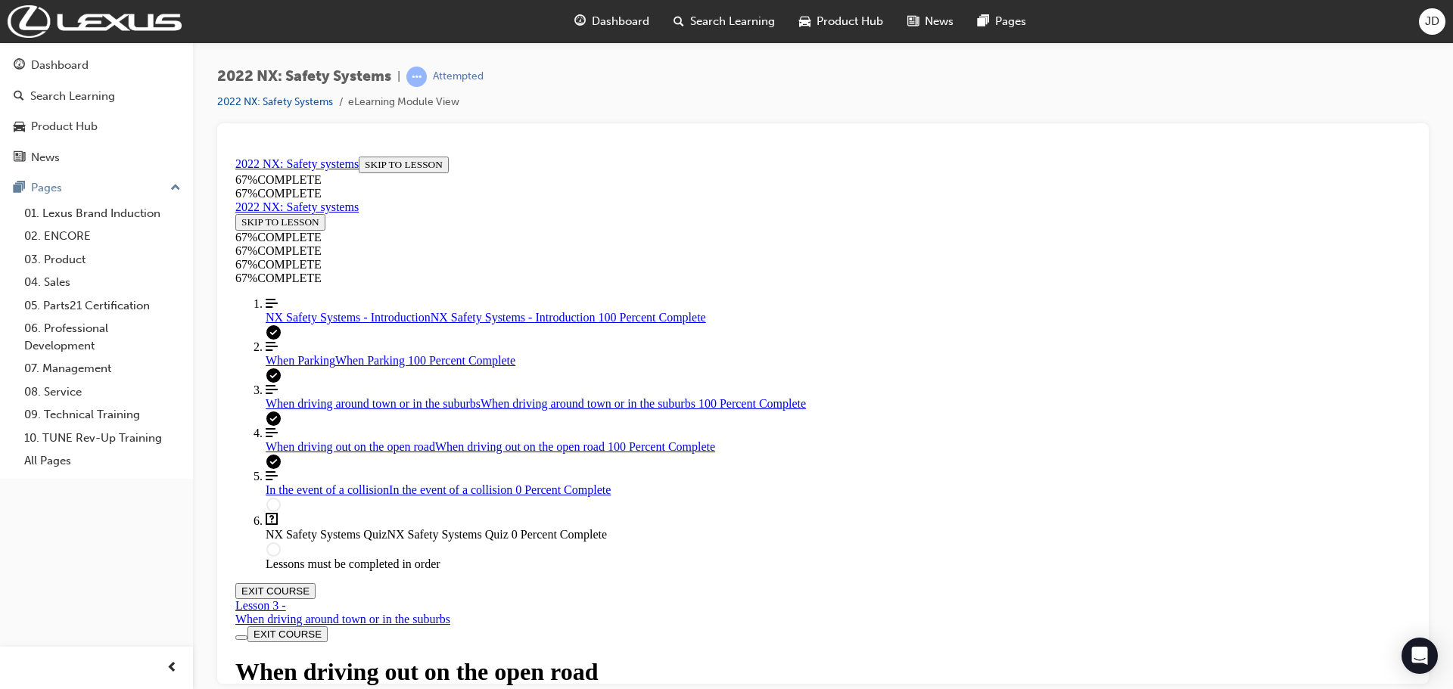
scroll to position [7424, 0]
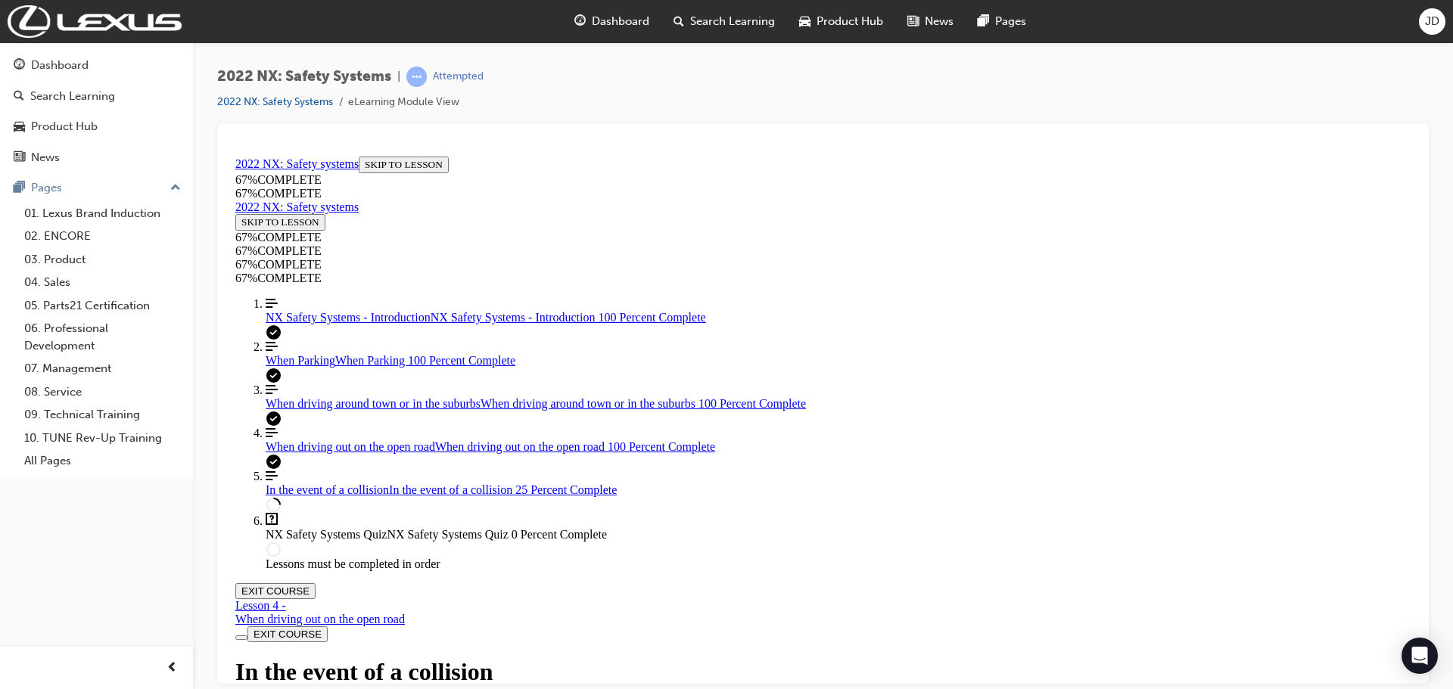
scroll to position [506, 0]
drag, startPoint x: 592, startPoint y: 646, endPoint x: 1145, endPoint y: 636, distance: 553.3
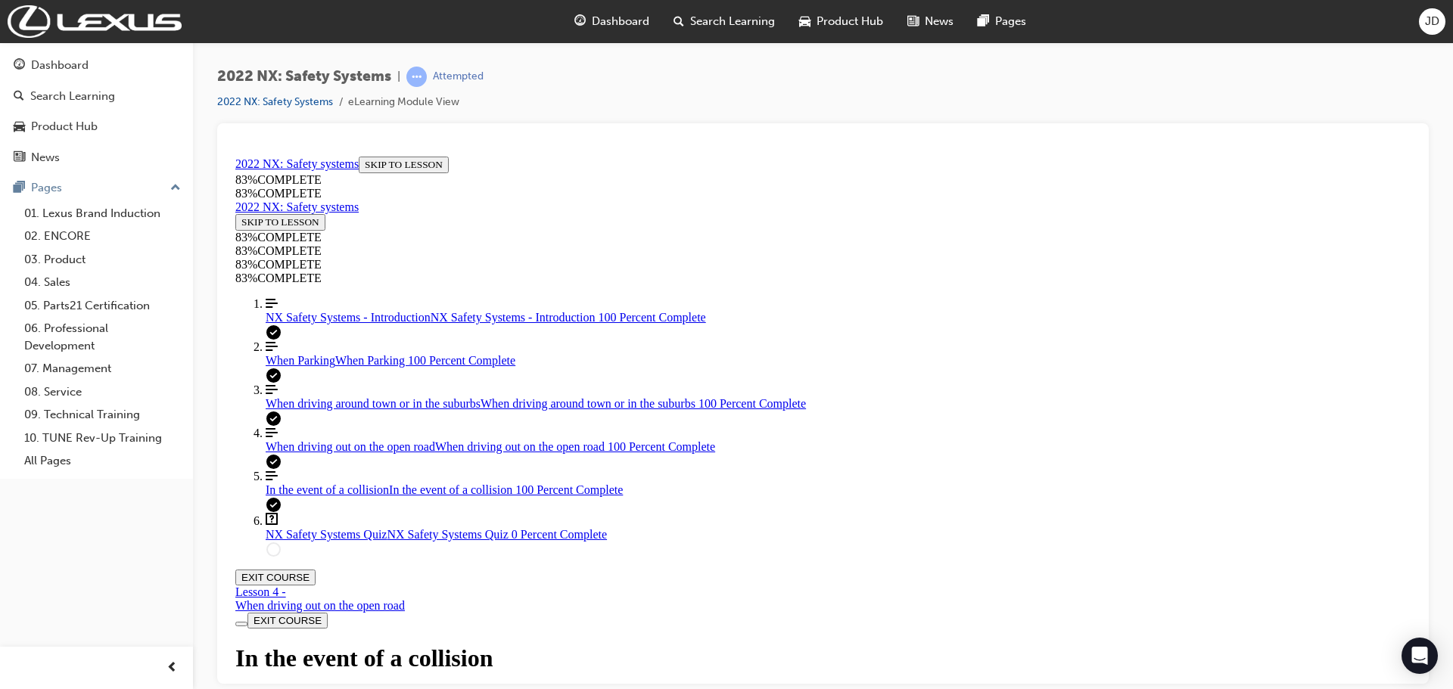
scroll to position [3072, 0]
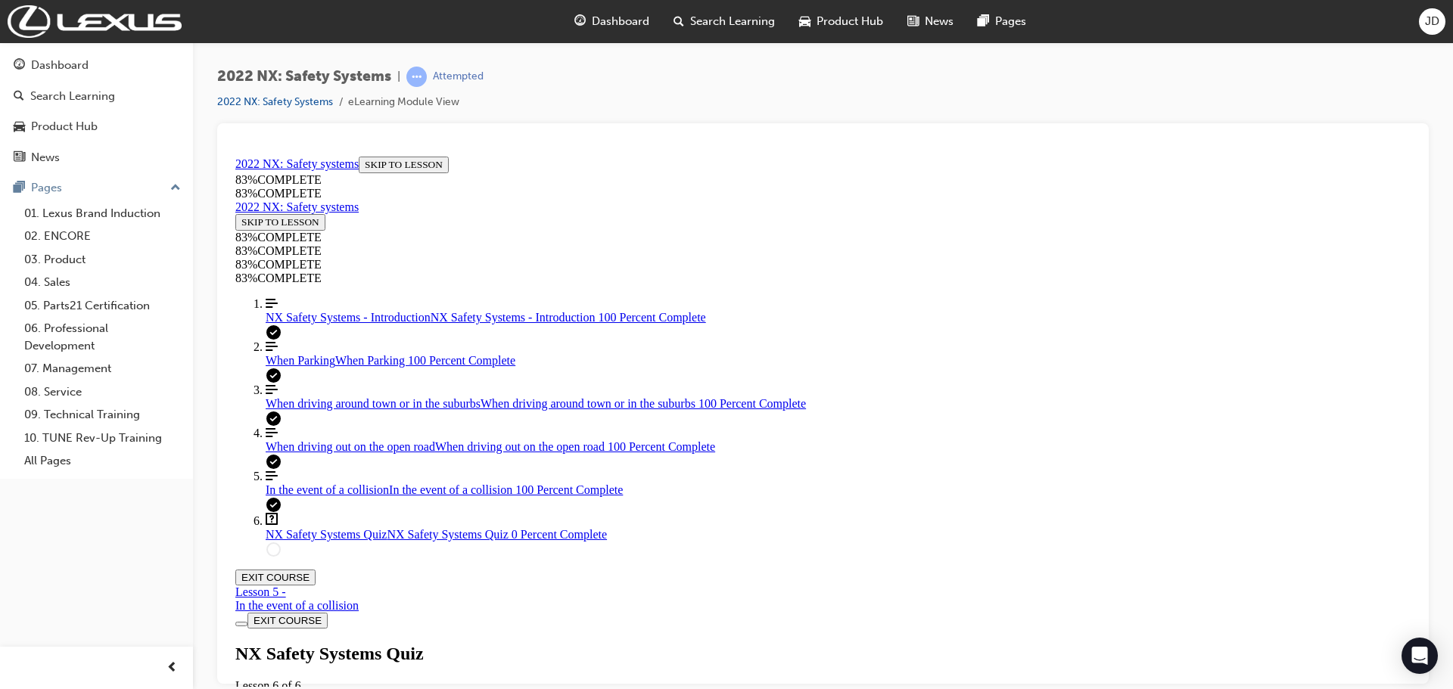
scroll to position [52, 0]
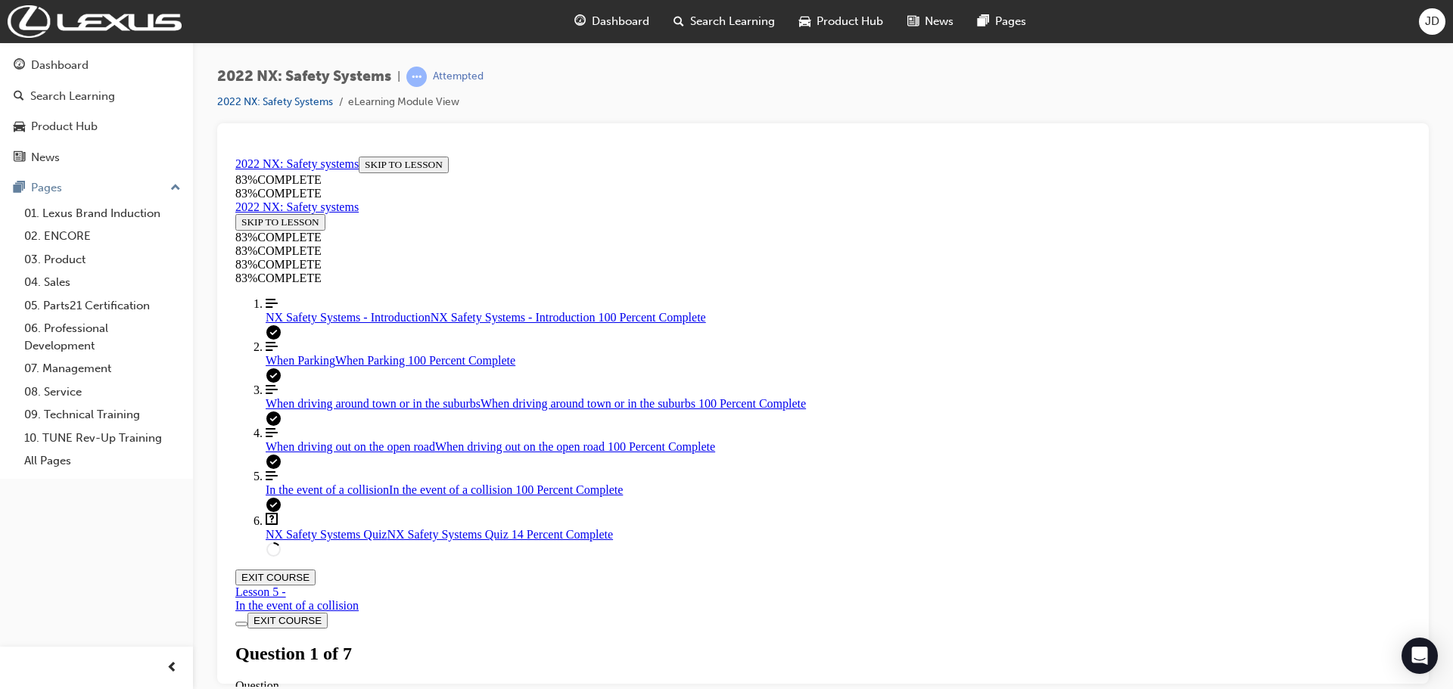
scroll to position [381, 0]
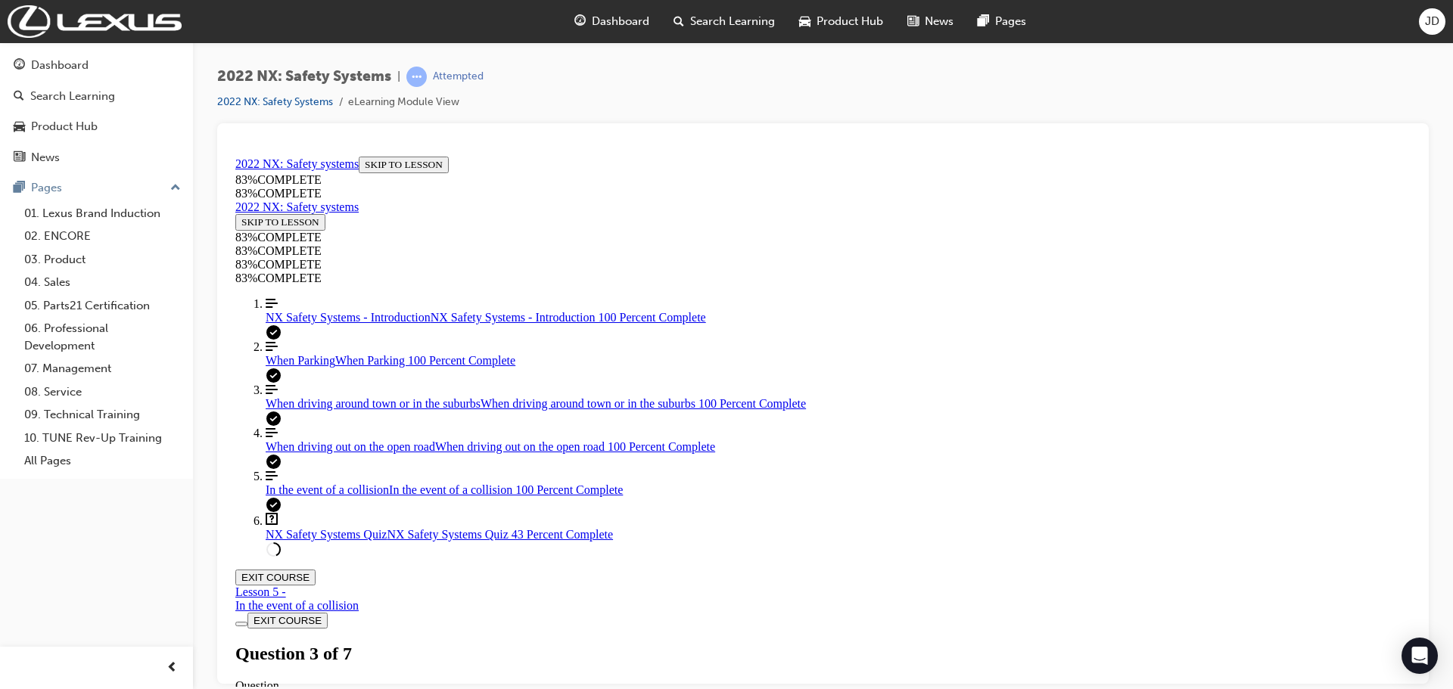
scroll to position [305, 0]
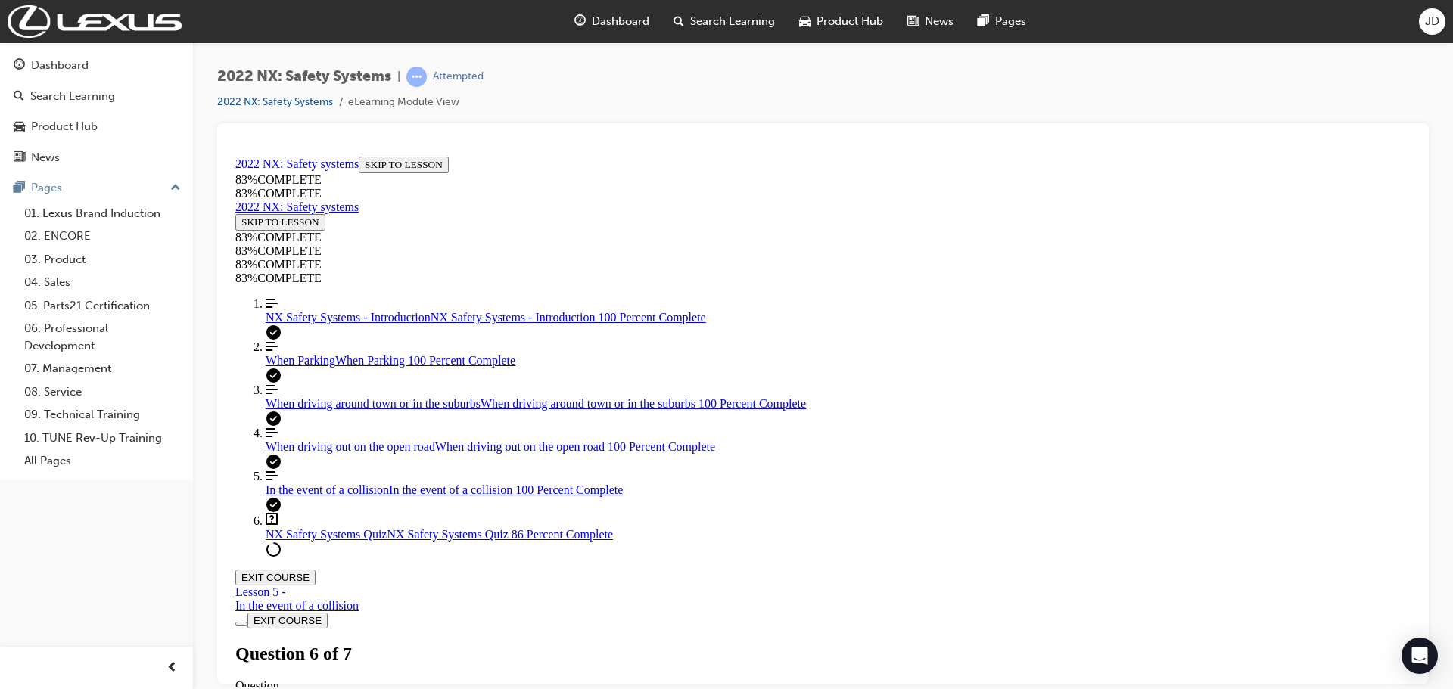
drag, startPoint x: 783, startPoint y: 369, endPoint x: 826, endPoint y: 369, distance: 42.4
drag, startPoint x: 818, startPoint y: 450, endPoint x: 860, endPoint y: 447, distance: 41.8
drag, startPoint x: 813, startPoint y: 533, endPoint x: 870, endPoint y: 533, distance: 56.8
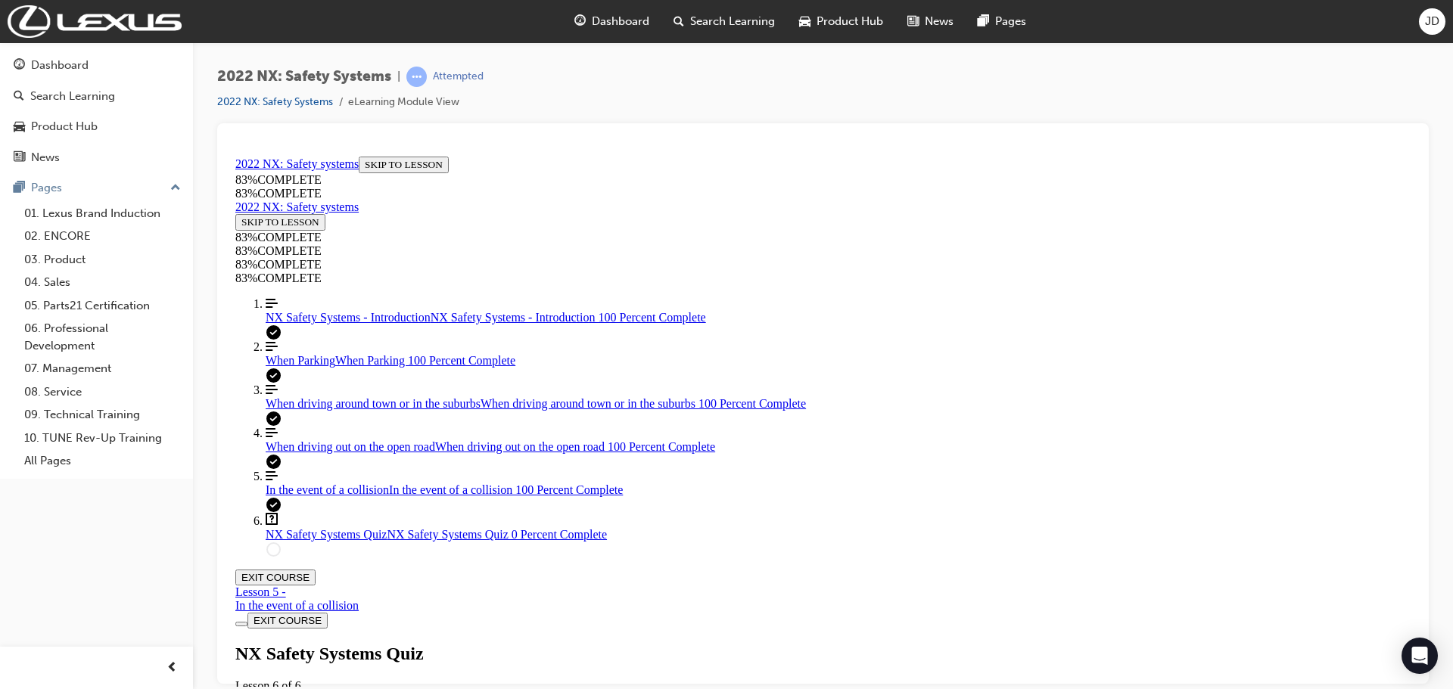
click at [341, 453] on span "When driving out on the open road" at bounding box center [351, 446] width 170 height 13
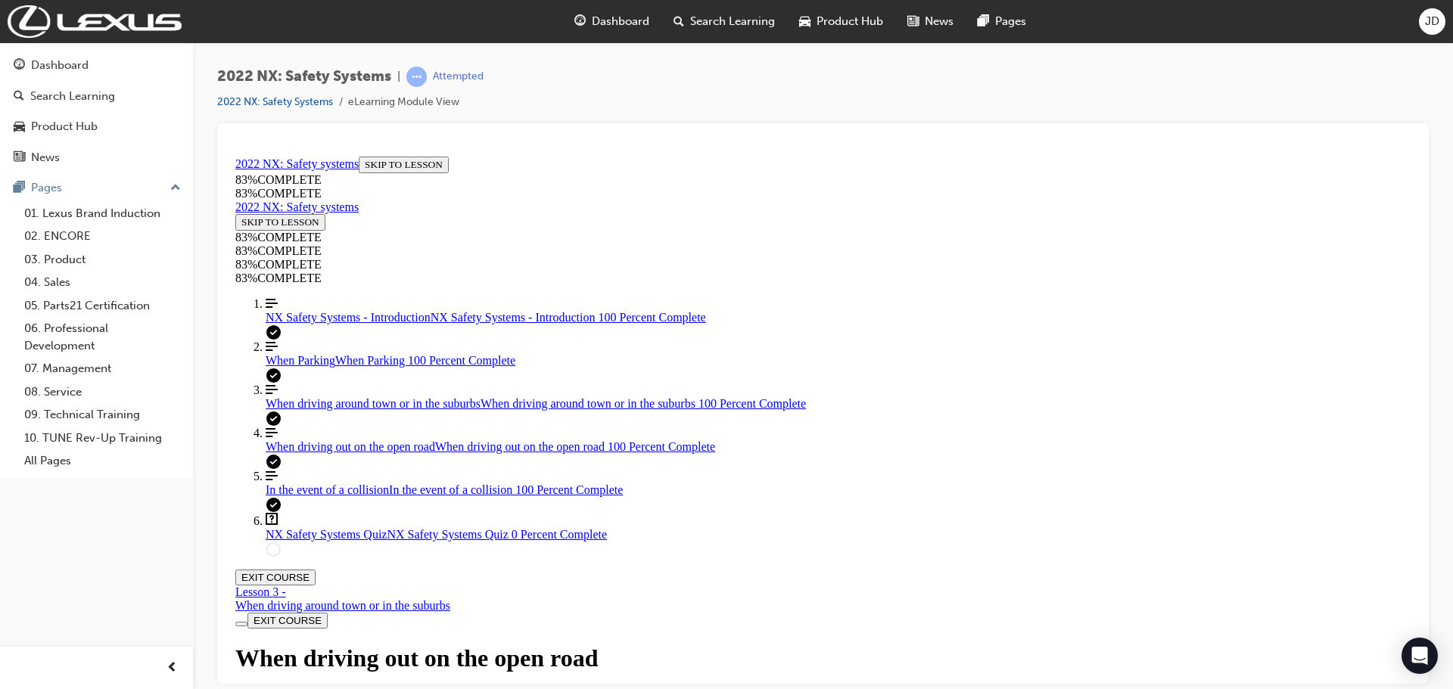
scroll to position [3609, 0]
click at [307, 540] on span "NX Safety Systems Quiz" at bounding box center [326, 533] width 121 height 13
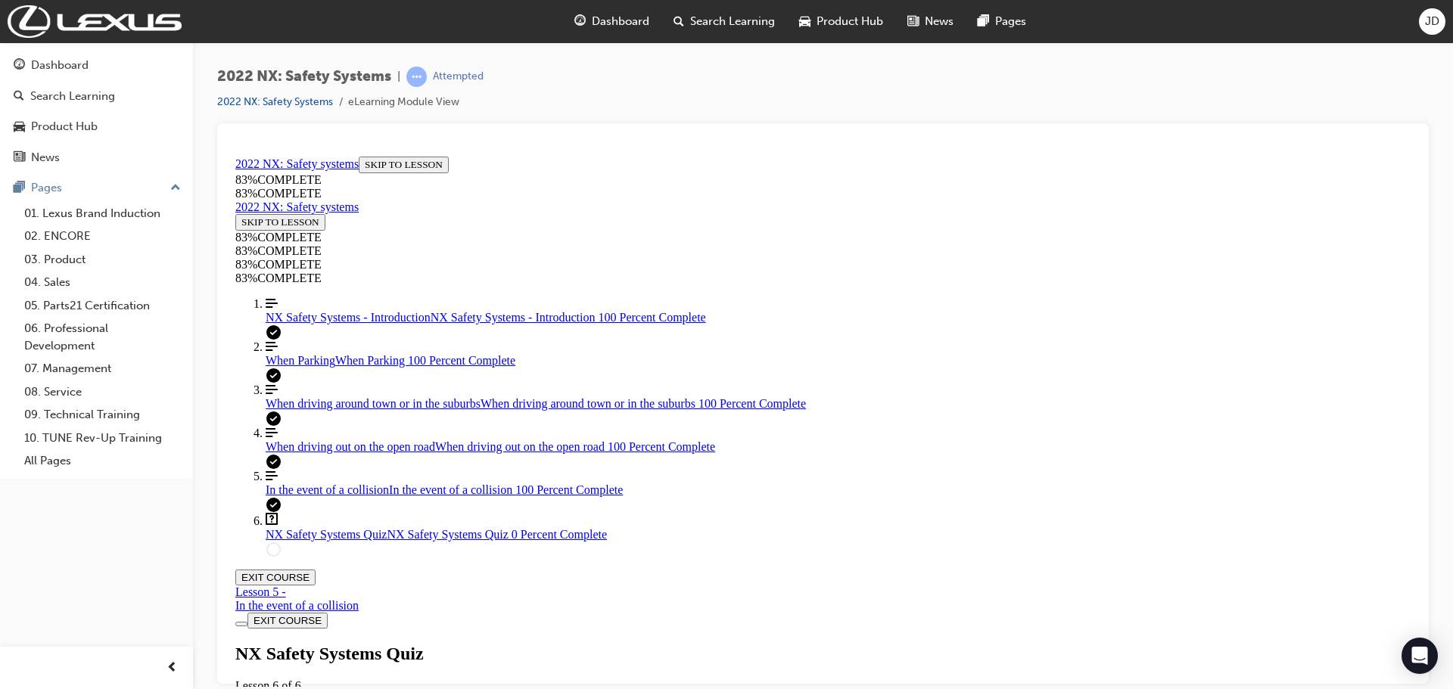
scroll to position [2, 0]
click at [280, 453] on span "When driving out on the open road" at bounding box center [351, 446] width 170 height 13
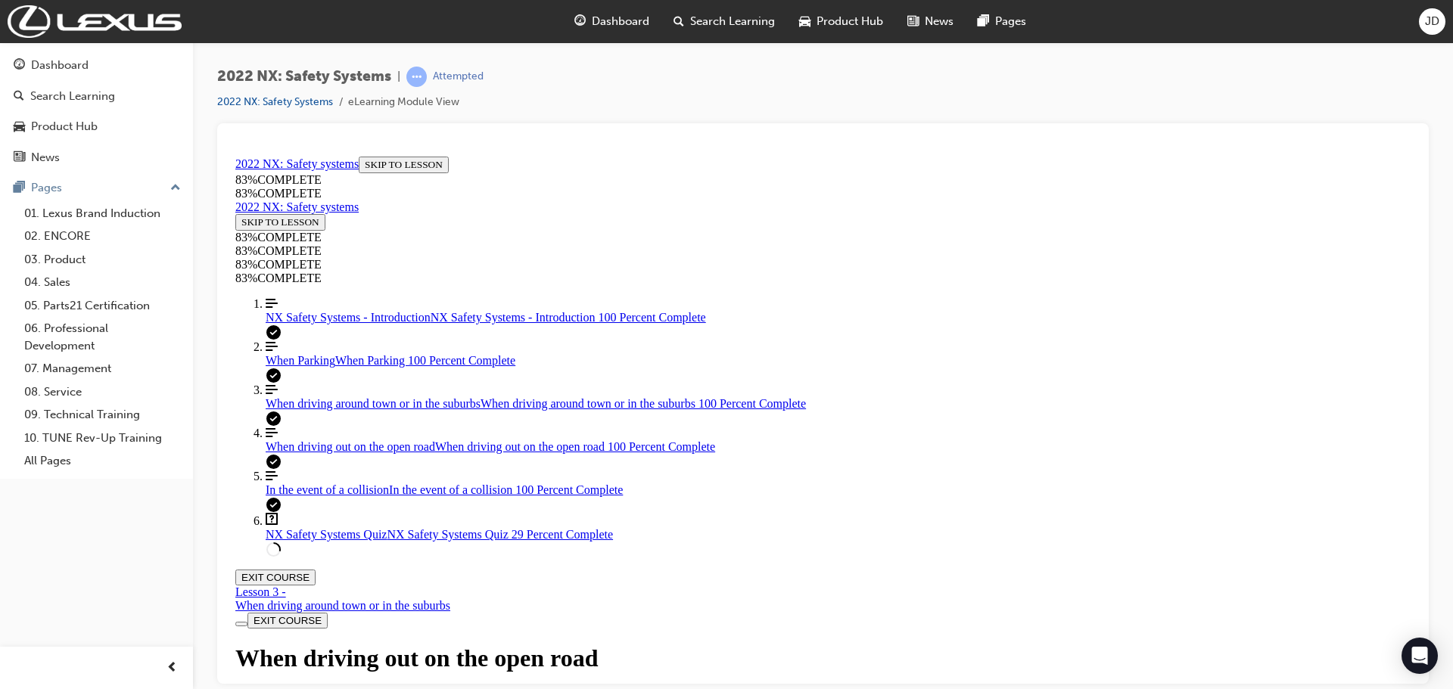
scroll to position [52, 0]
click at [967, 612] on div "EXIT COURSE" at bounding box center [822, 620] width 1175 height 16
